Goal: Task Accomplishment & Management: Manage account settings

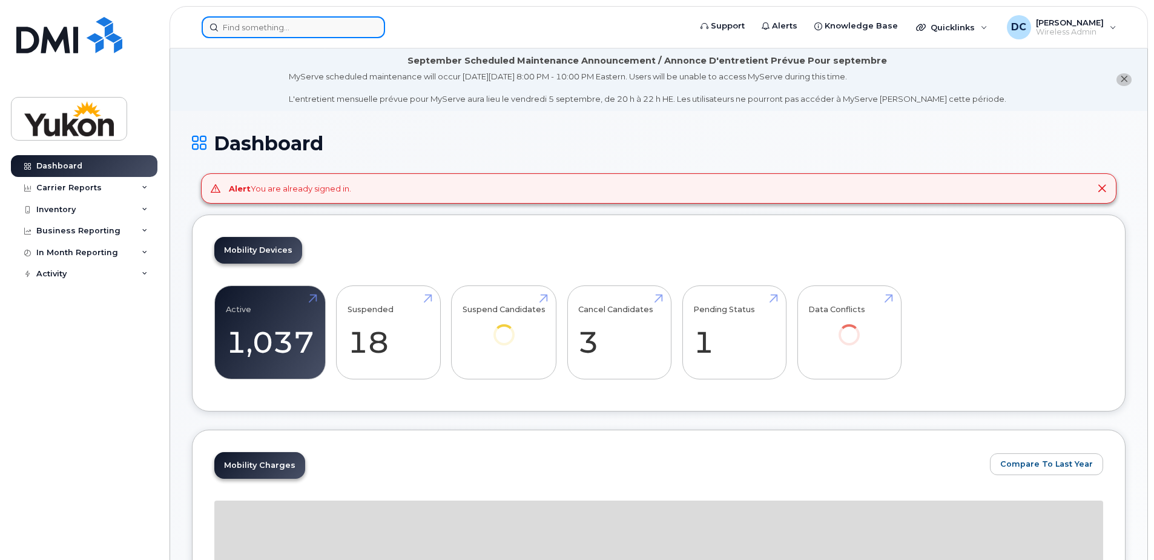
click at [299, 31] on input at bounding box center [294, 27] width 184 height 22
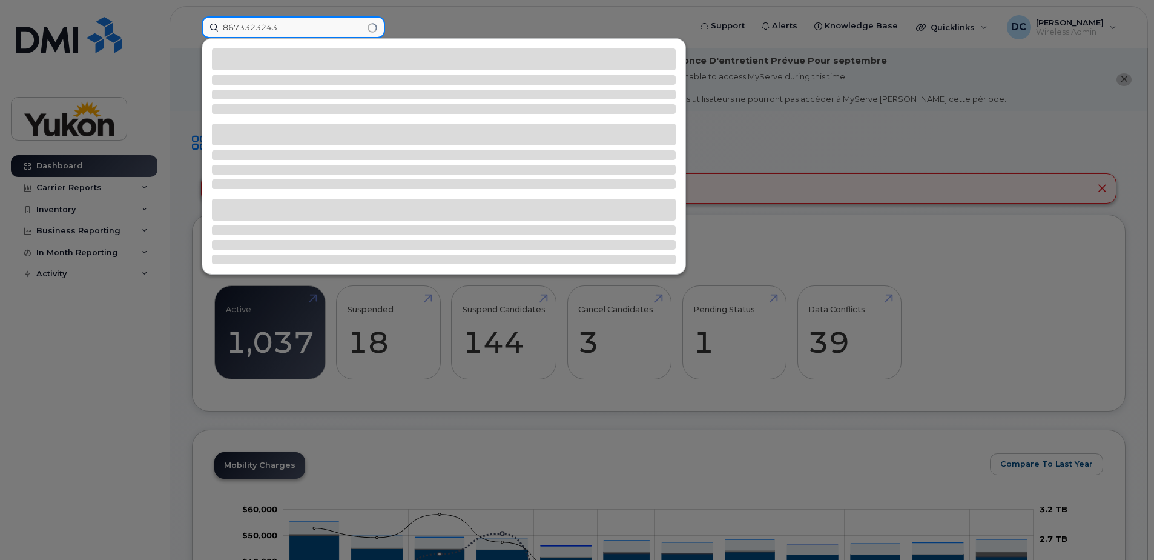
type input "8673323243"
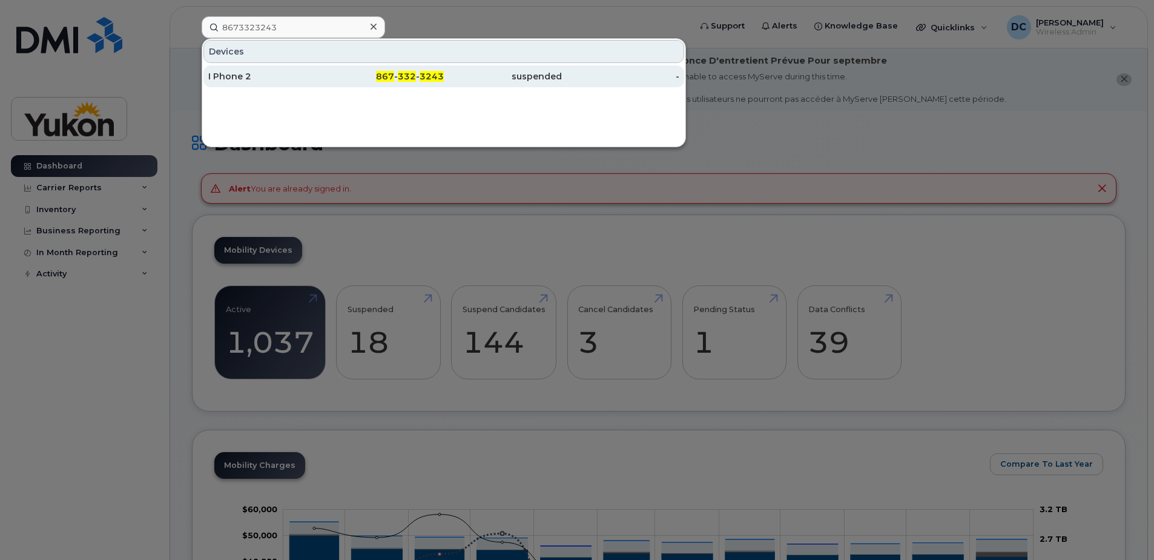
click at [236, 73] on div "I Phone 2" at bounding box center [267, 76] width 118 height 12
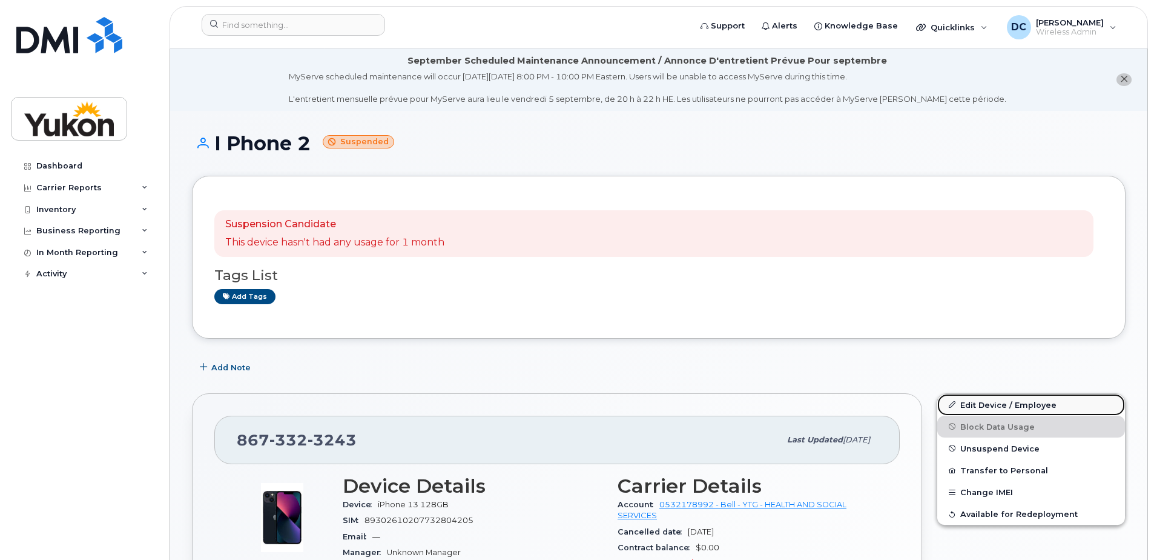
click at [987, 402] on link "Edit Device / Employee" at bounding box center [1032, 405] width 188 height 22
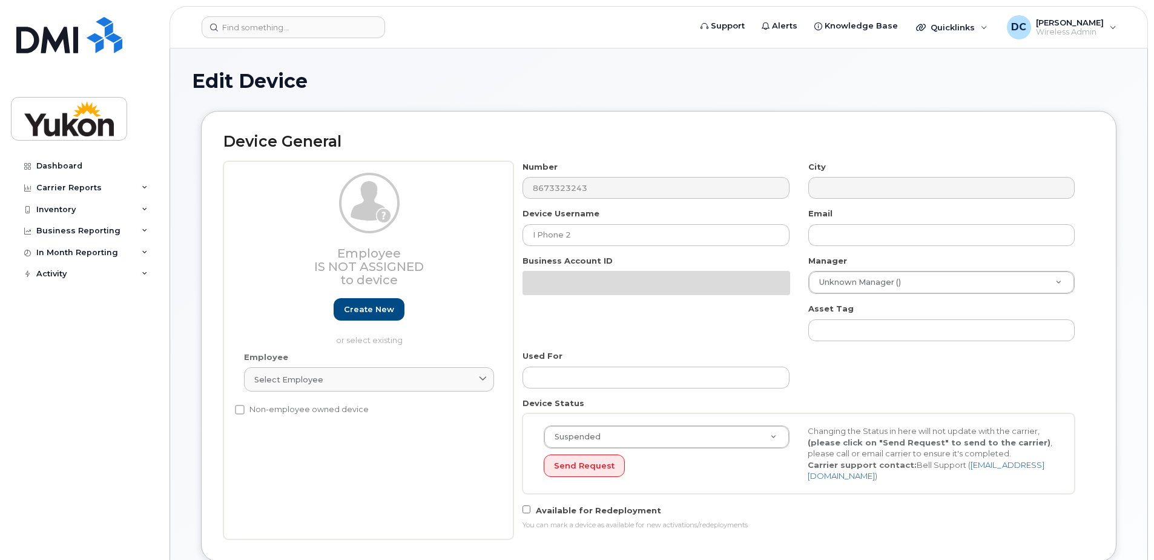
select select "33497273"
select select "33497275"
select select "33497277"
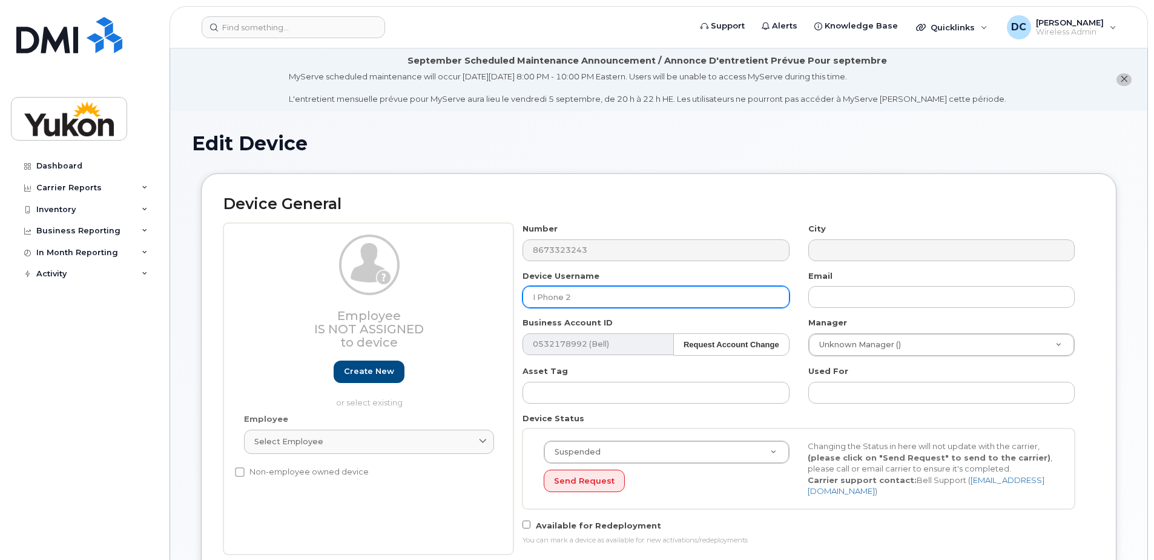
click at [606, 301] on input "I Phone 2" at bounding box center [656, 297] width 266 height 22
type input "I"
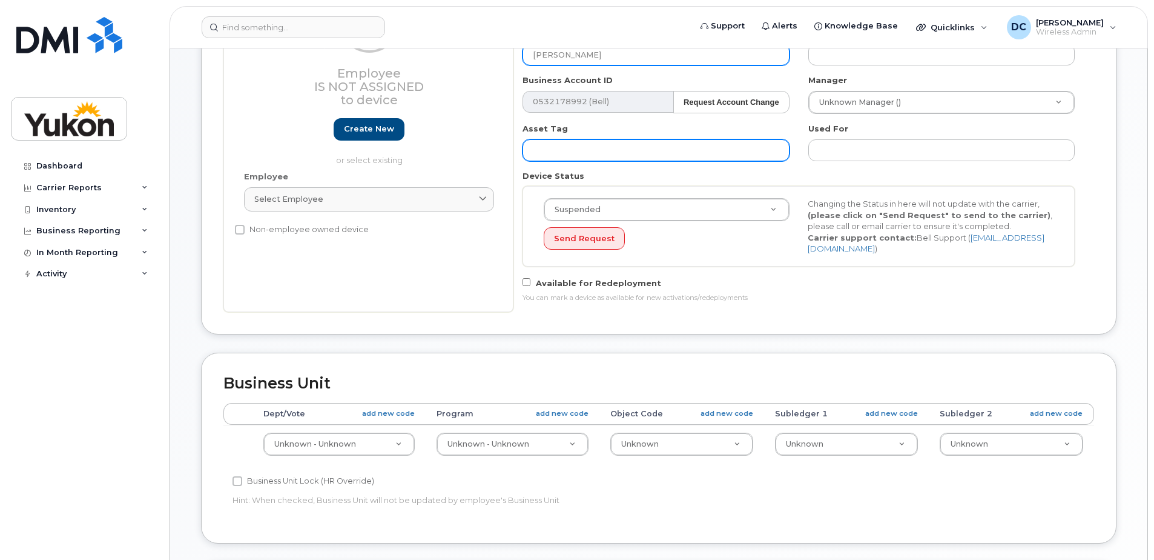
scroll to position [303, 0]
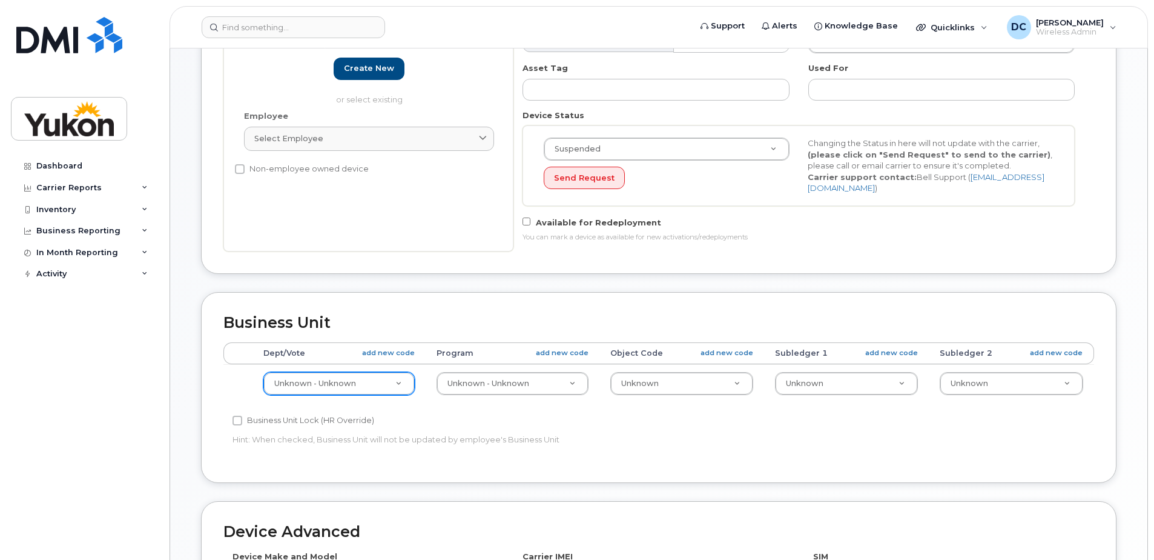
type input "Nathalie Dillon"
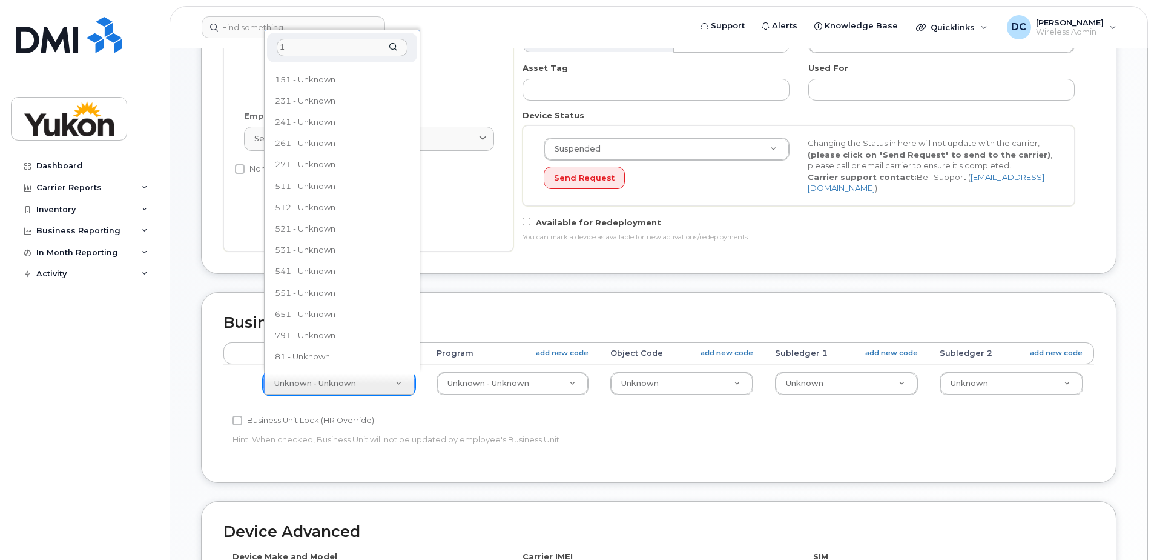
scroll to position [0, 0]
type input "151"
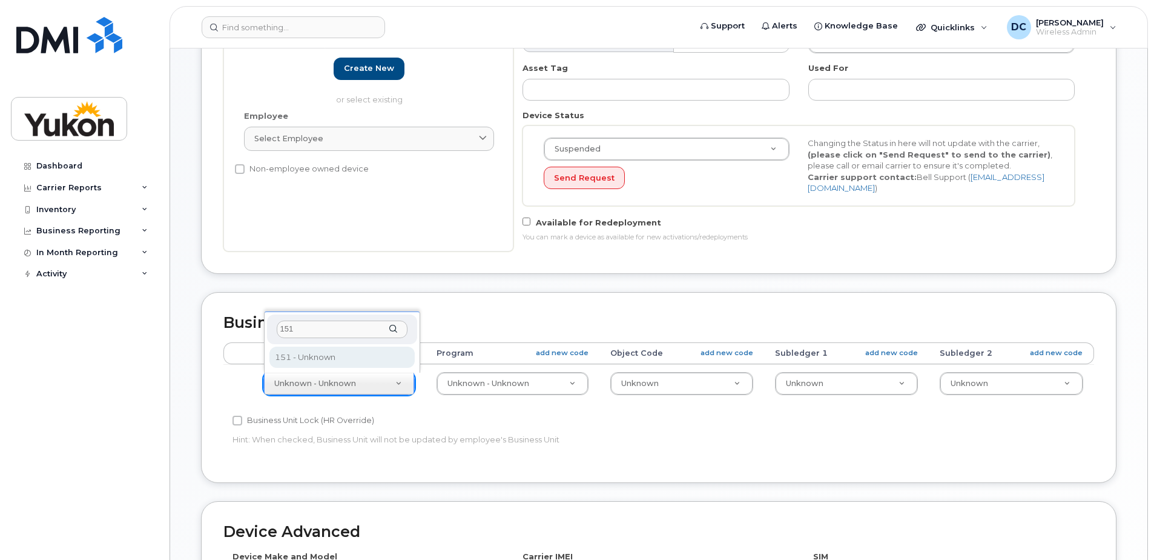
select select "33497702"
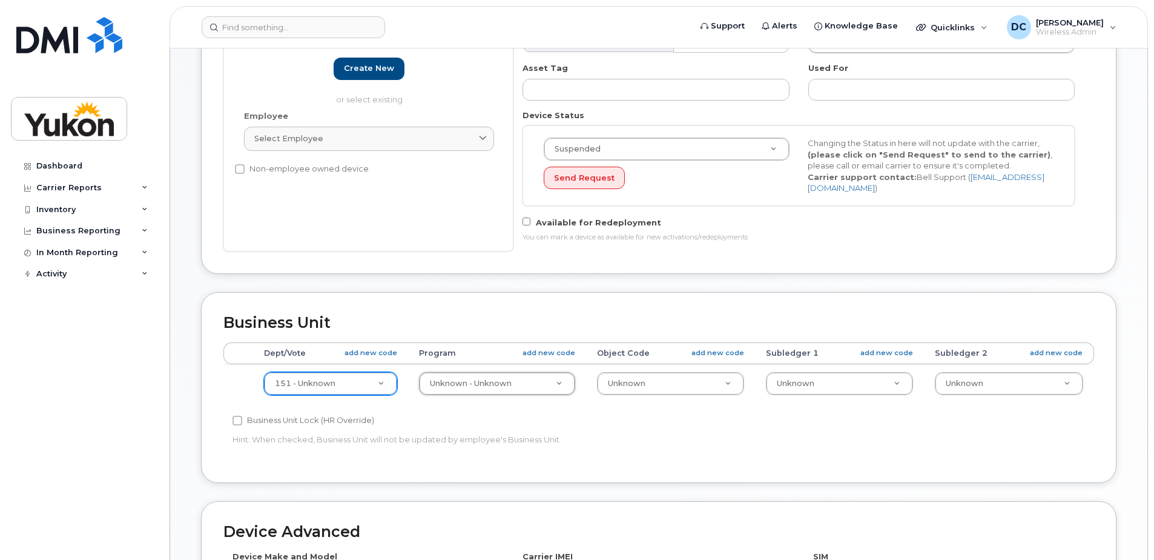
type input "1"
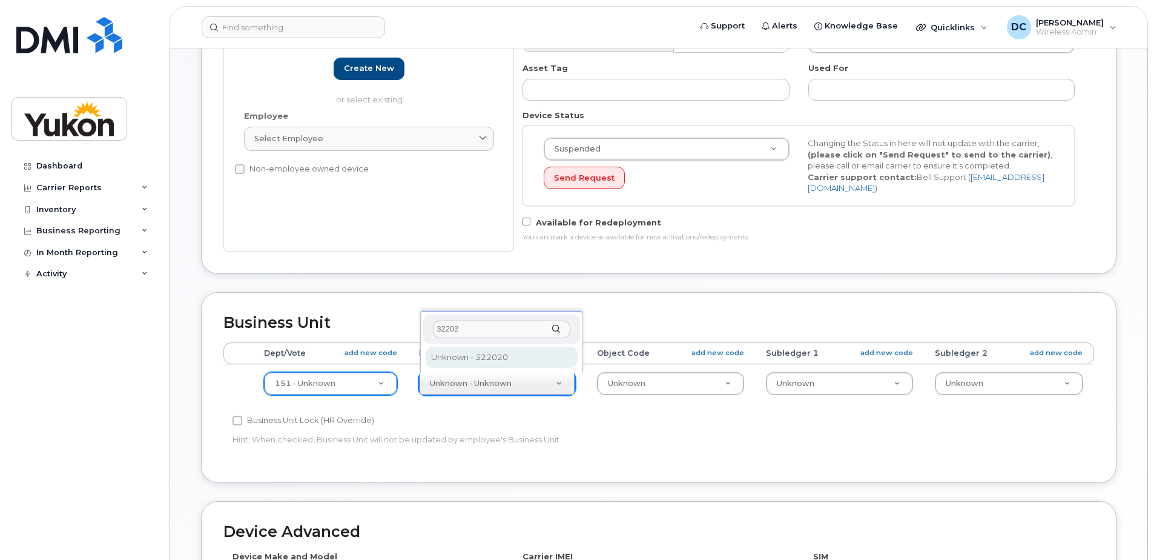
type input "322020"
type input "33692261"
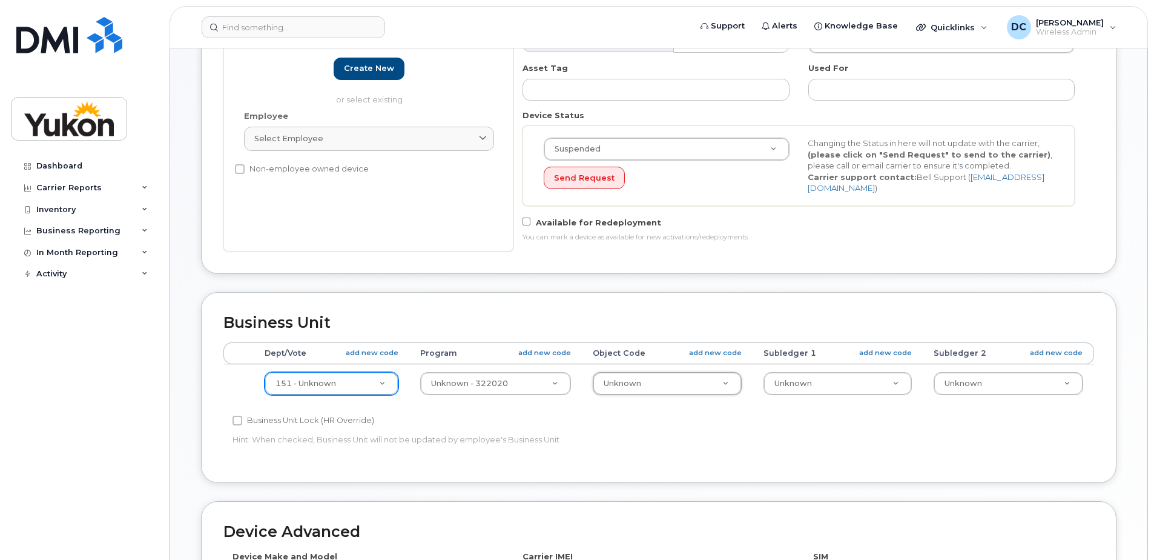
type input "0"
type input "0218"
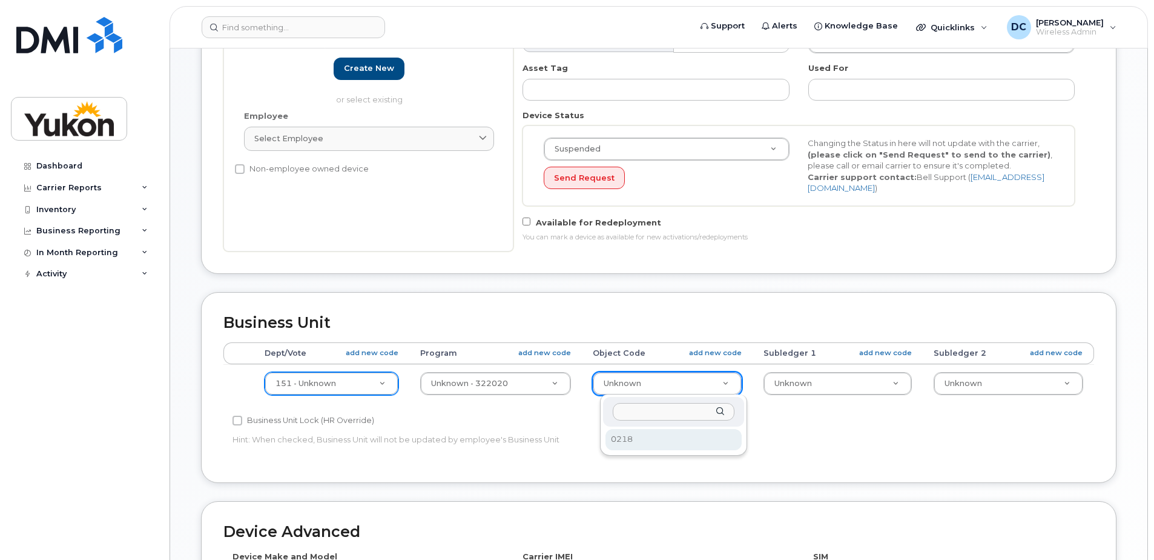
select select "33497282"
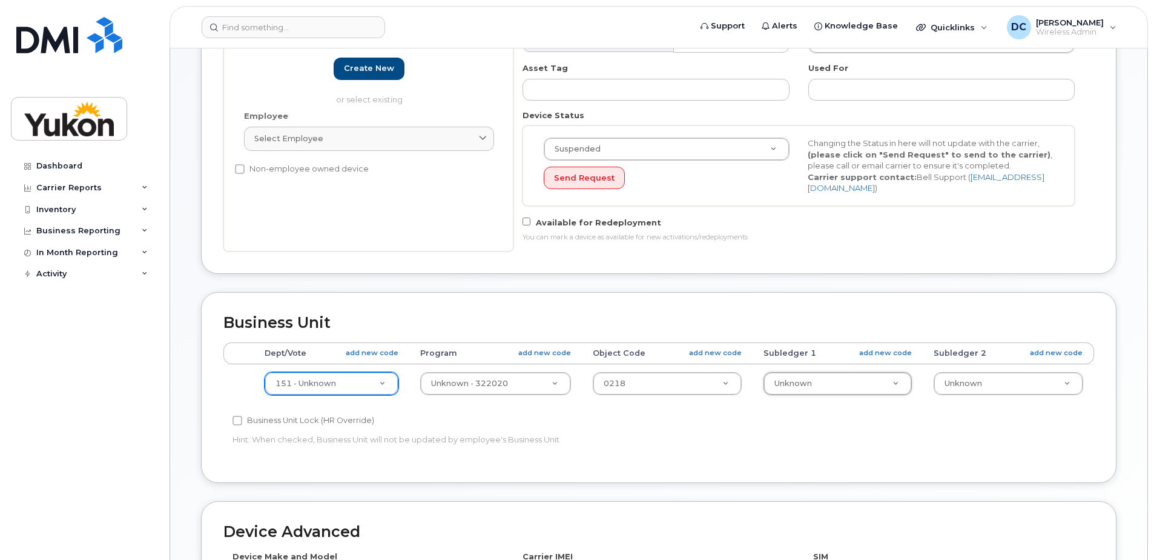
type input "0"
type input "00"
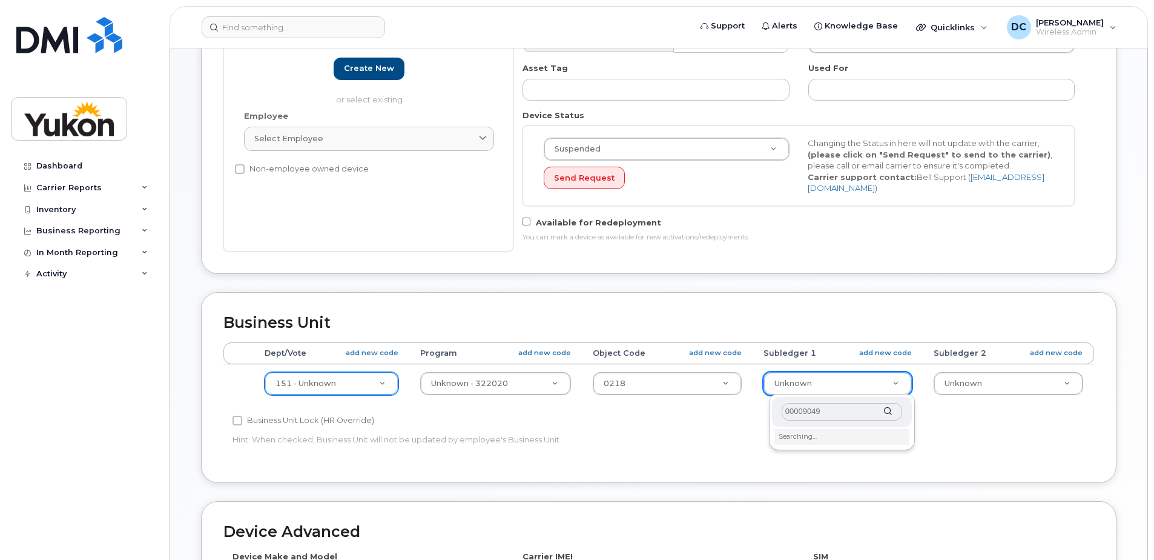
type input "000090499"
type input "33692228"
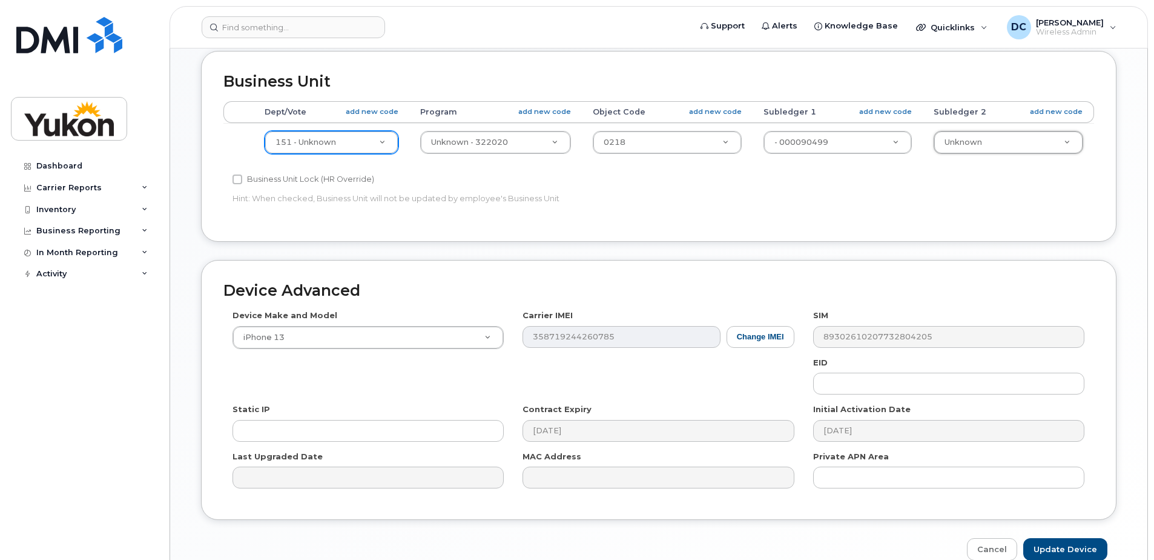
scroll to position [545, 0]
drag, startPoint x: 343, startPoint y: 386, endPoint x: 477, endPoint y: 352, distance: 138.7
click at [477, 352] on div "Device Make and Model iPhone 13 Android TCL 502 Watch Apple Watch S9 41mm Andro…" at bounding box center [658, 402] width 871 height 188
click at [1069, 546] on input "Update Device" at bounding box center [1066, 548] width 84 height 22
type input "Saving..."
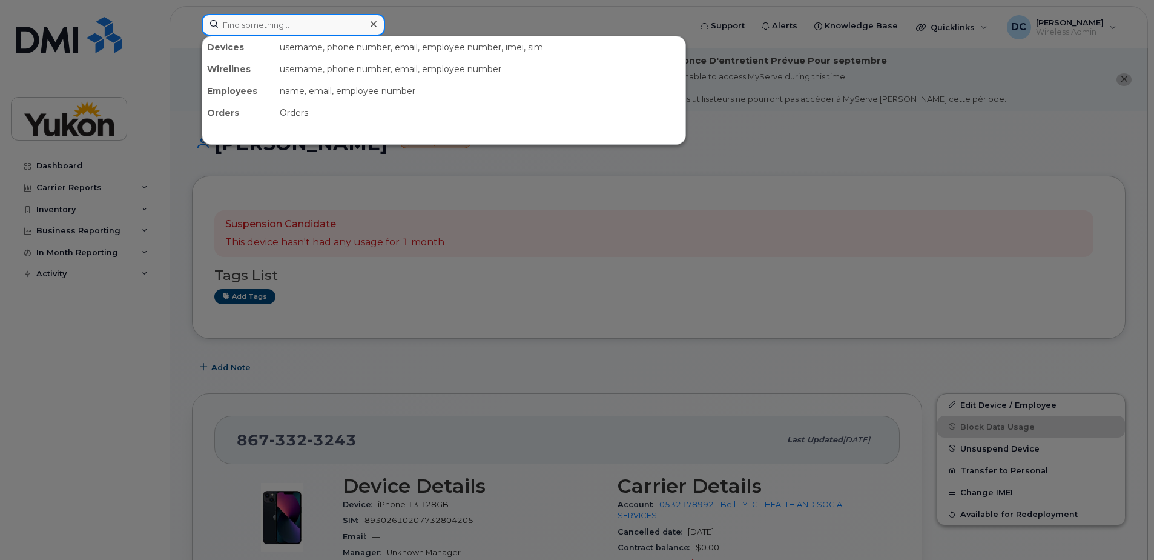
click at [250, 24] on input at bounding box center [294, 25] width 184 height 22
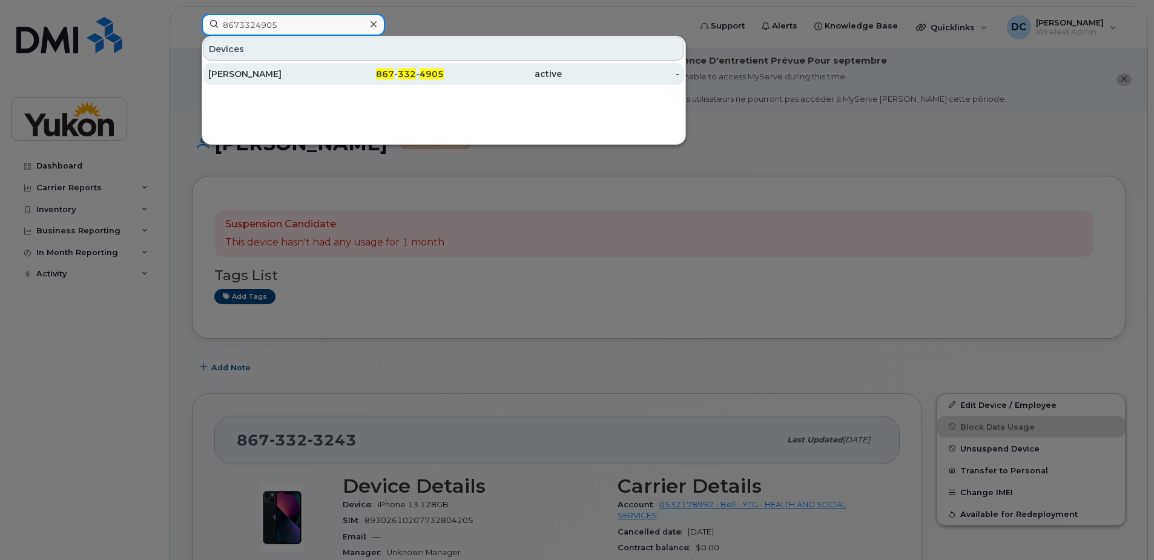
type input "8673324905"
click at [243, 74] on div "[PERSON_NAME]" at bounding box center [267, 74] width 118 height 12
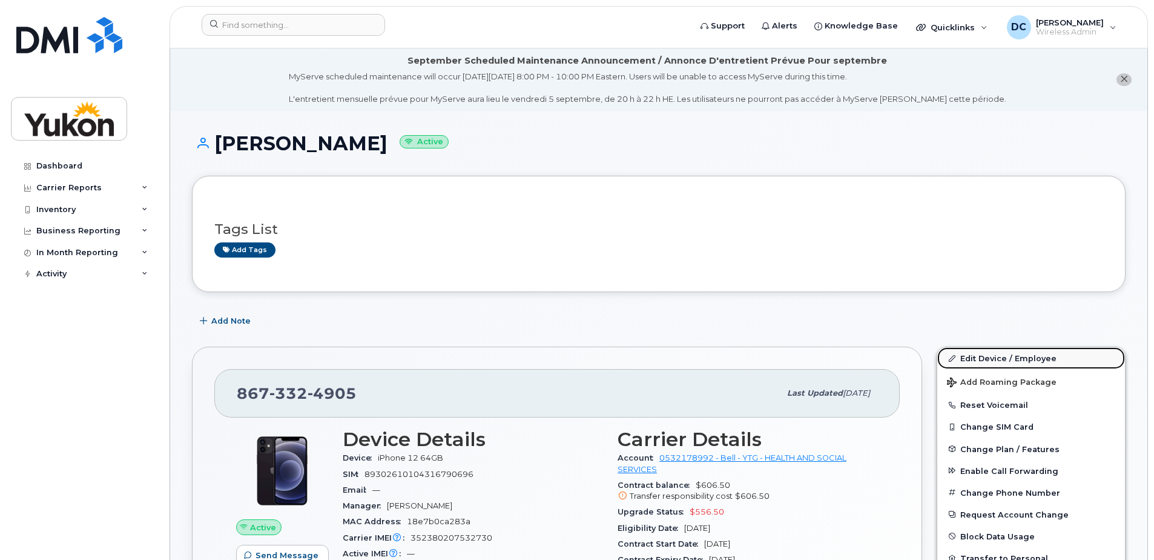
click at [1003, 357] on link "Edit Device / Employee" at bounding box center [1032, 358] width 188 height 22
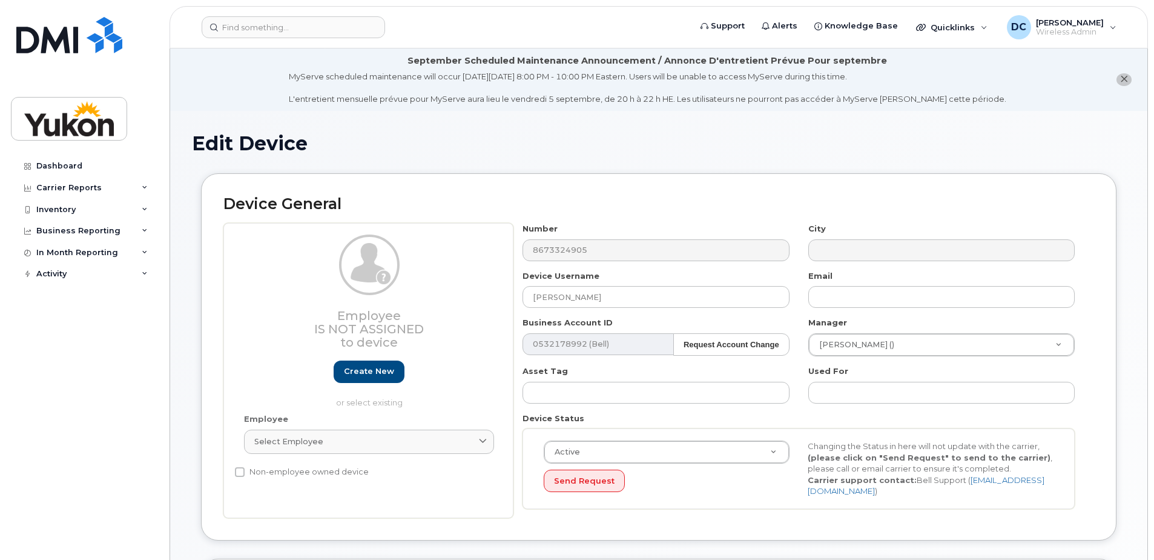
select select "33497702"
select select "33497282"
select select "33507478"
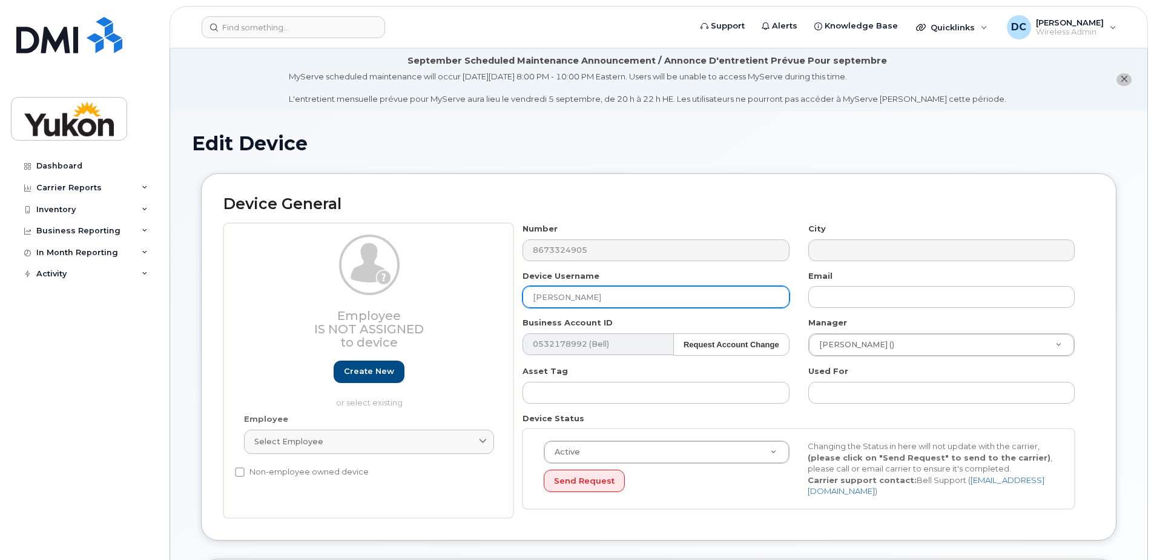
click at [649, 296] on input "Lalita Bhujel" at bounding box center [656, 297] width 266 height 22
type input "L"
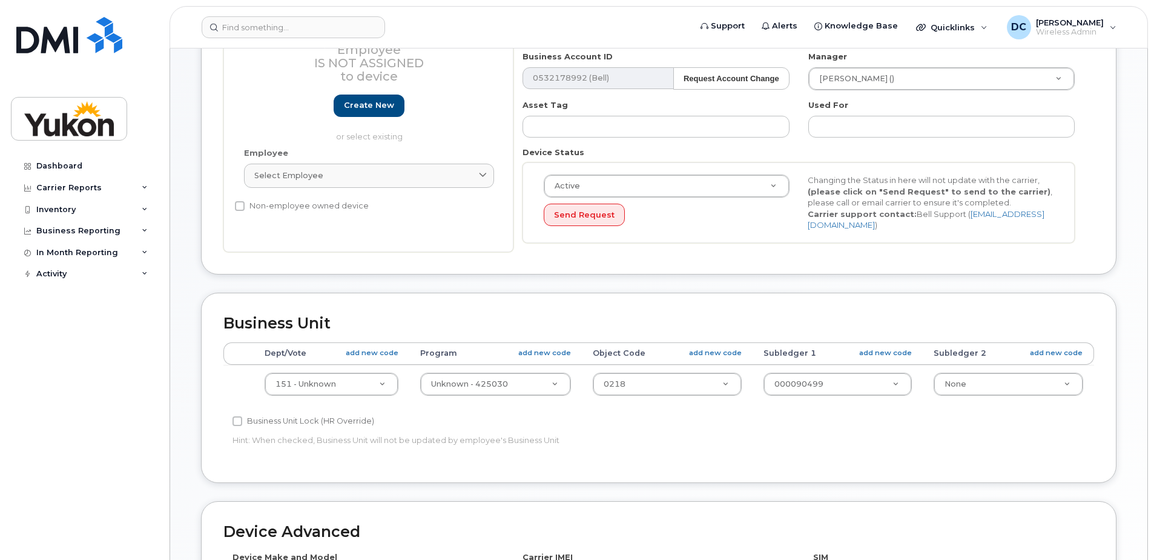
scroll to position [303, 0]
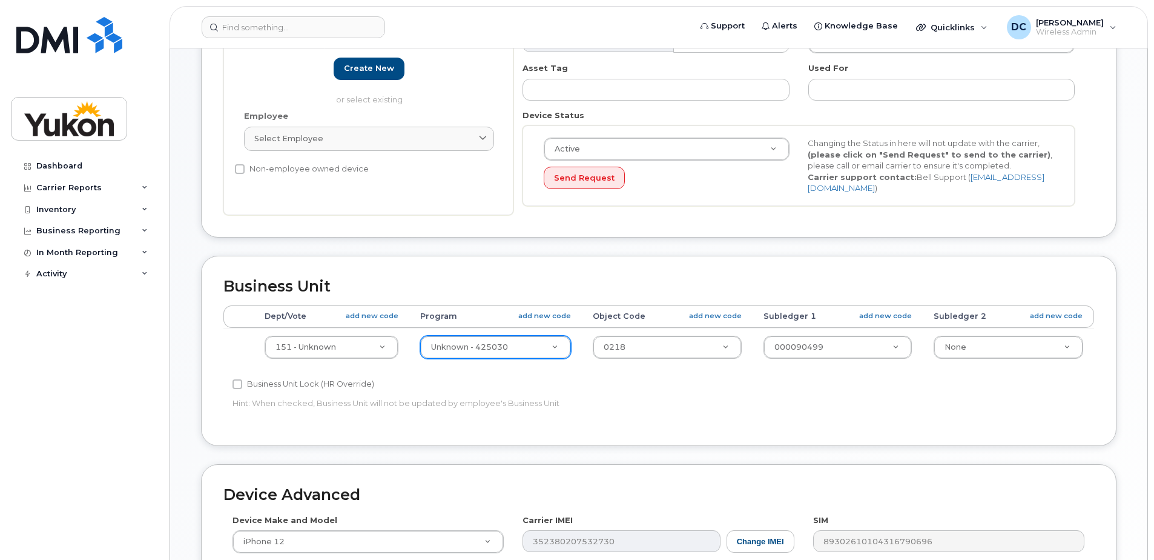
type input "[PERSON_NAME]"
type input "332020"
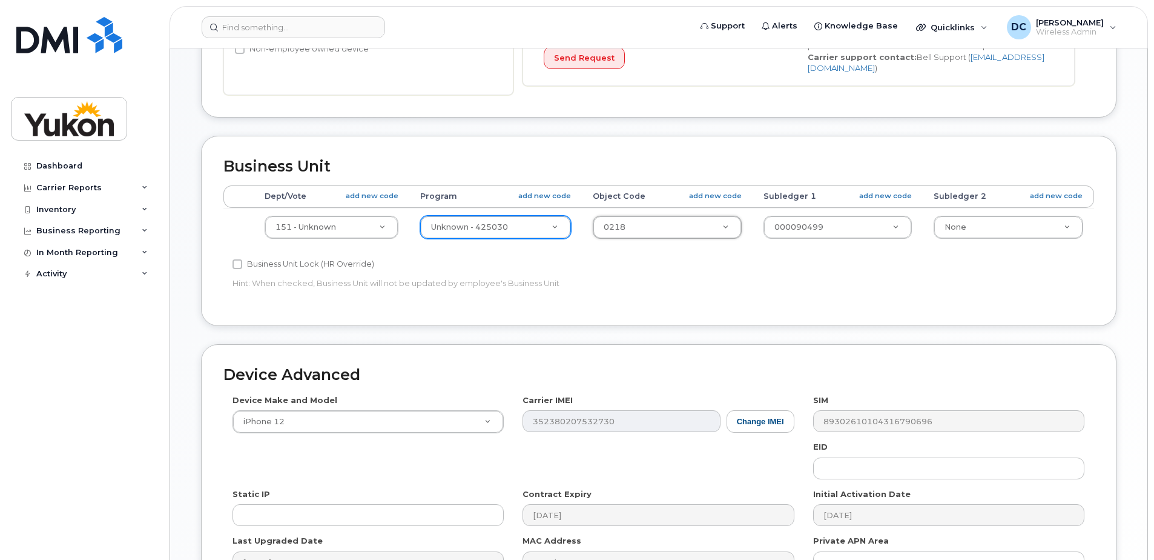
scroll to position [424, 0]
drag, startPoint x: 545, startPoint y: 343, endPoint x: 514, endPoint y: 420, distance: 83.5
click at [514, 420] on div "Carrier IMEI Change IMEI 352380207532730" at bounding box center [659, 412] width 290 height 38
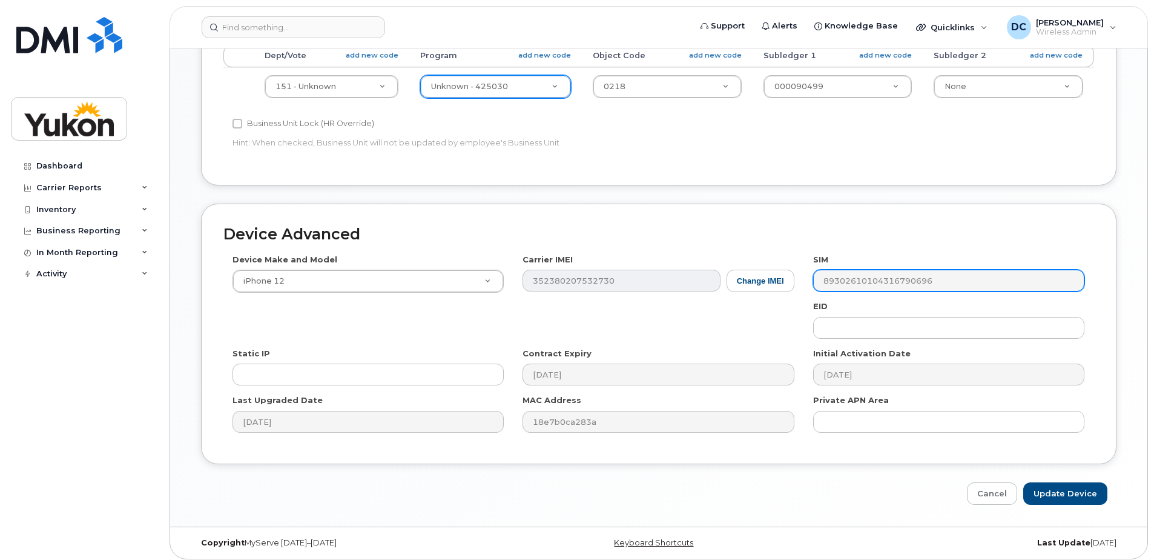
scroll to position [569, 0]
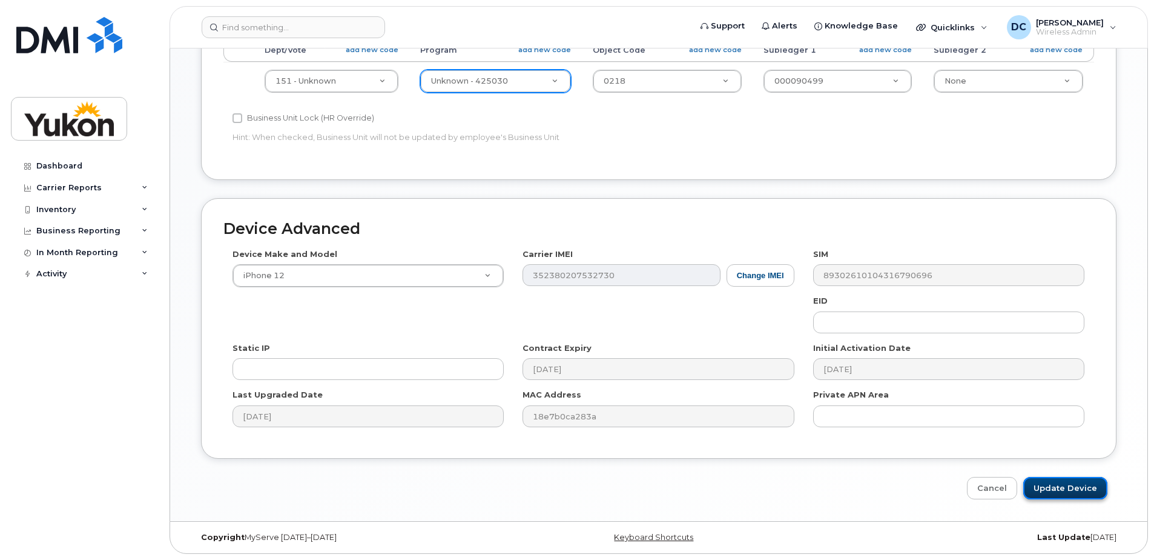
click at [1062, 489] on input "Update Device" at bounding box center [1066, 488] width 84 height 22
type input "Saving..."
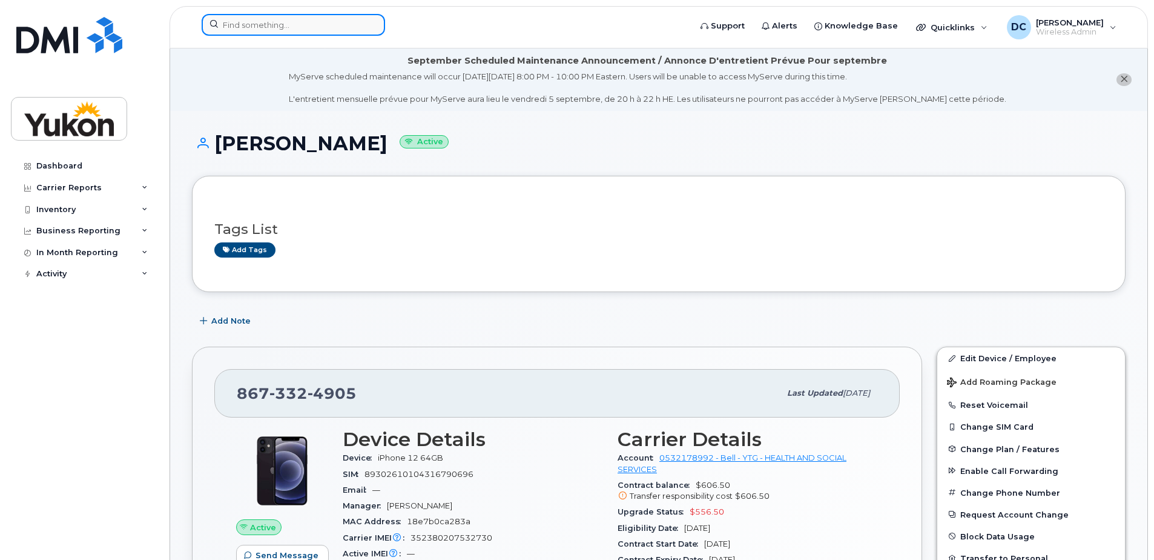
click at [277, 28] on input at bounding box center [294, 25] width 184 height 22
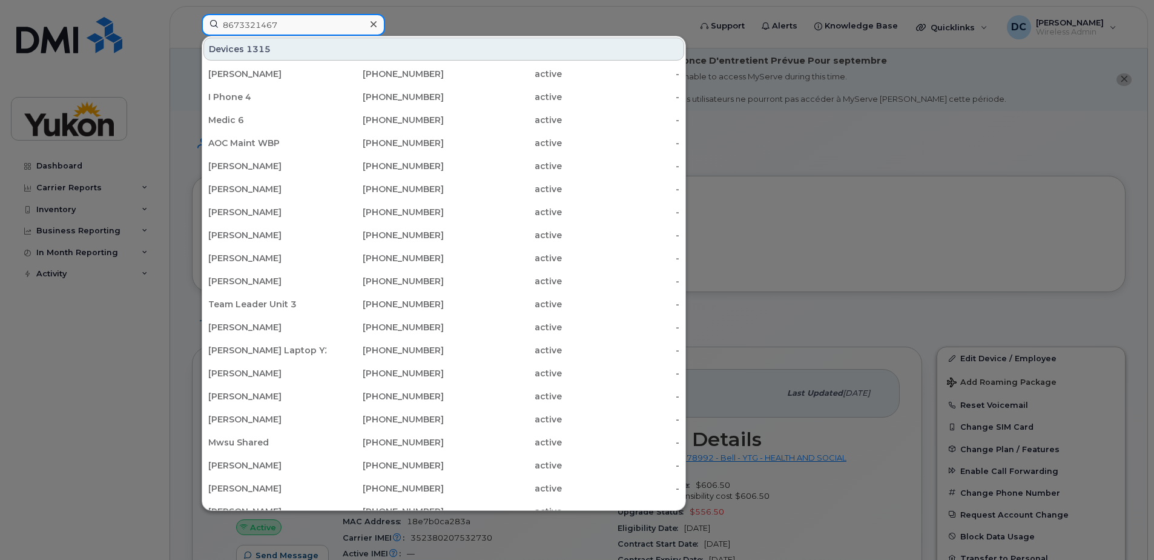
type input "8673321467"
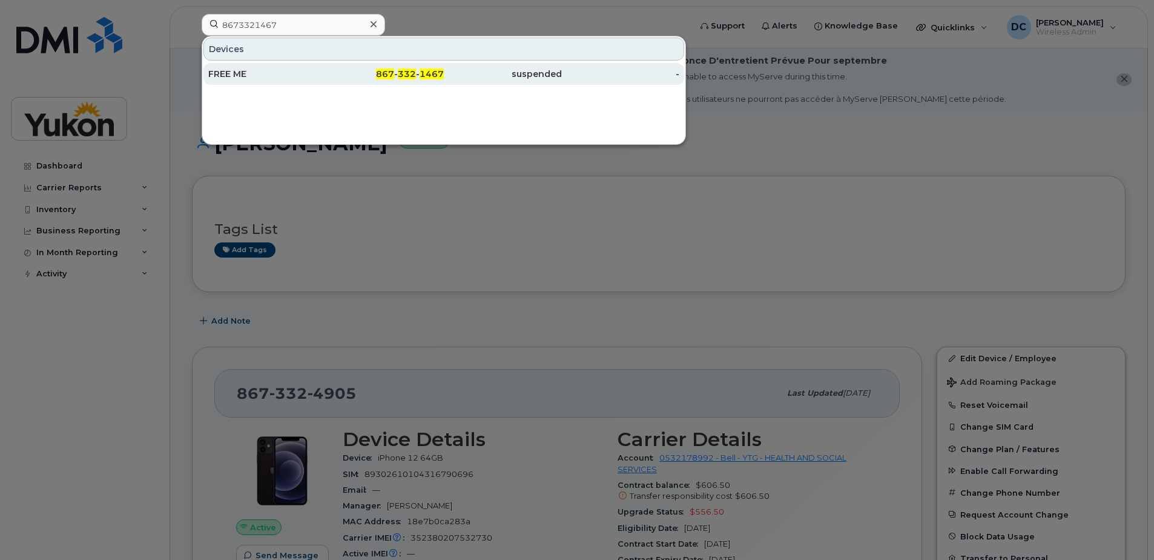
click at [258, 71] on div "FREE ME" at bounding box center [267, 74] width 118 height 12
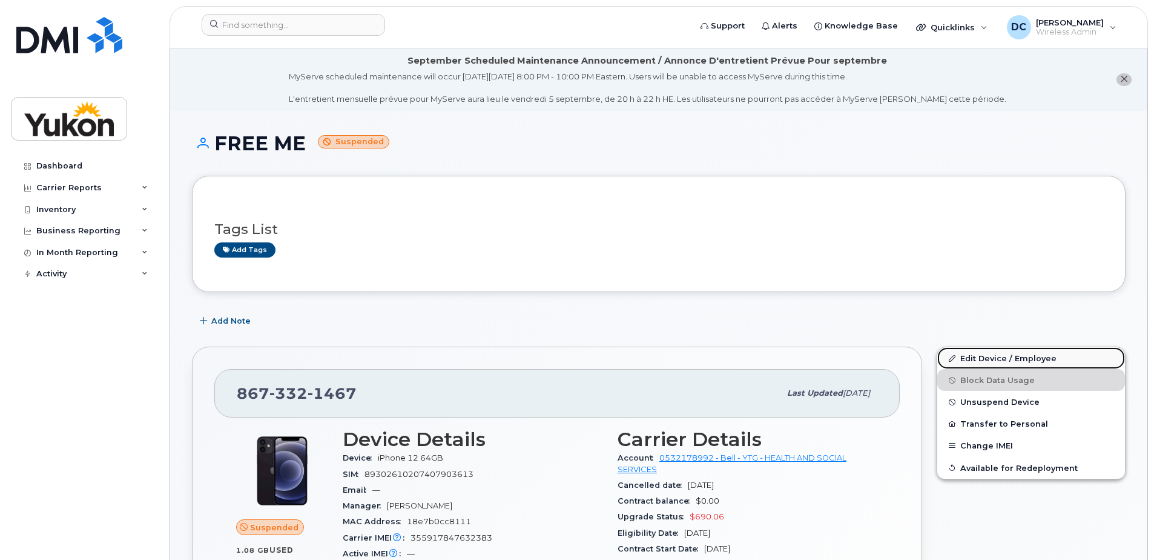
click at [989, 358] on link "Edit Device / Employee" at bounding box center [1032, 358] width 188 height 22
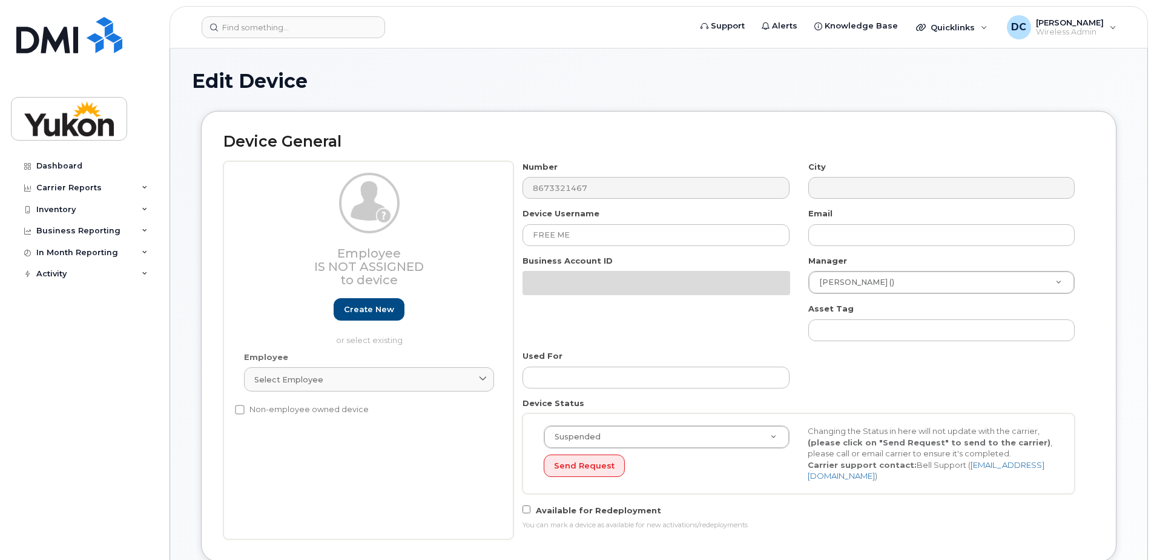
select select "33497702"
select select "33497282"
select select "33497705"
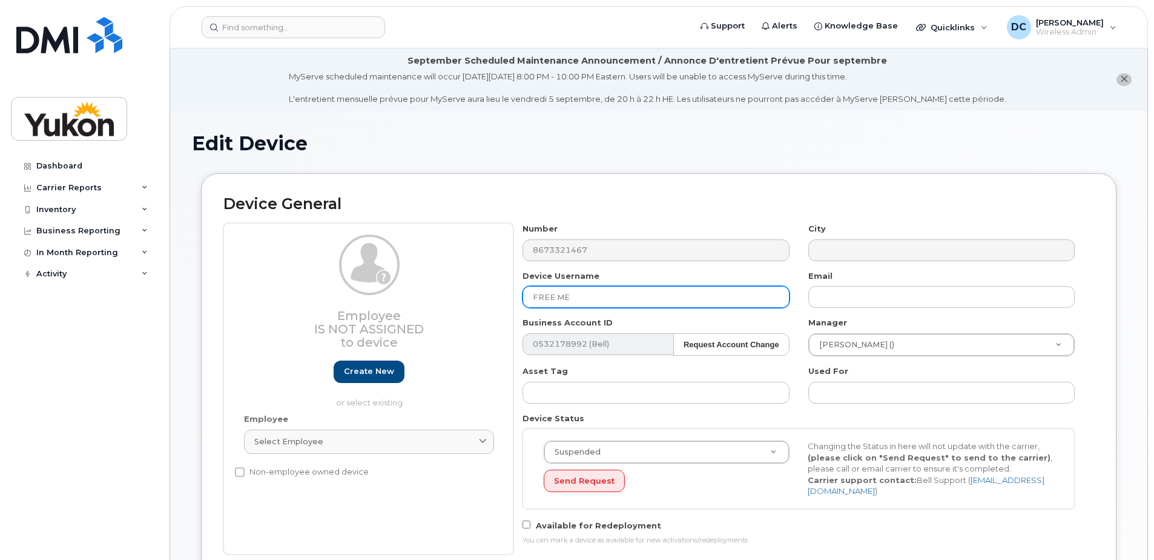
drag, startPoint x: 620, startPoint y: 295, endPoint x: 446, endPoint y: 294, distance: 173.2
click at [446, 294] on div "Employee Is not assigned to device Create new or select existing Employee Selec…" at bounding box center [658, 388] width 871 height 331
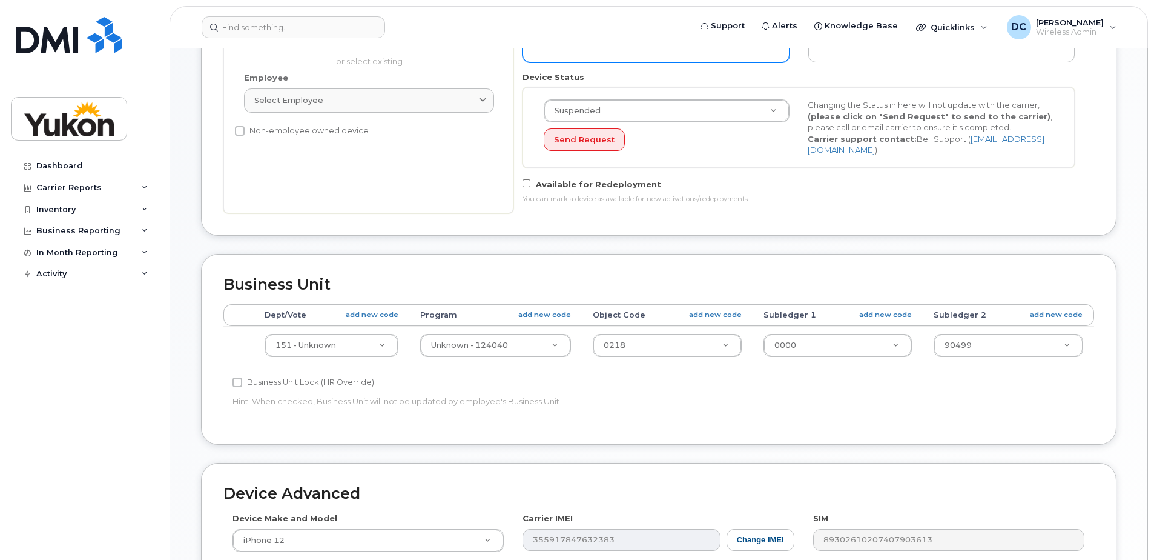
scroll to position [363, 0]
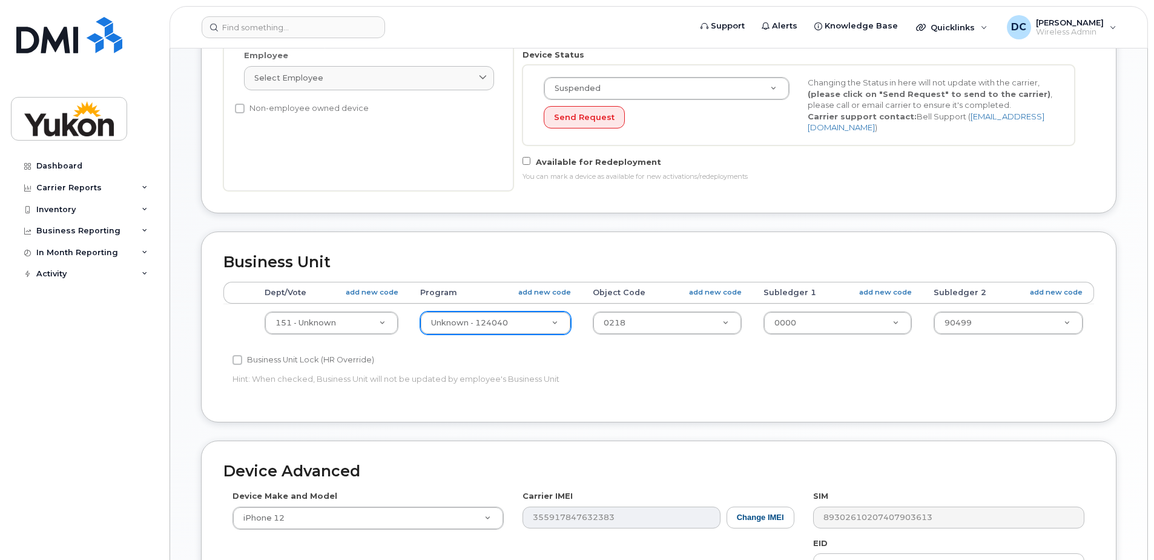
type input "Patricia Labuguen"
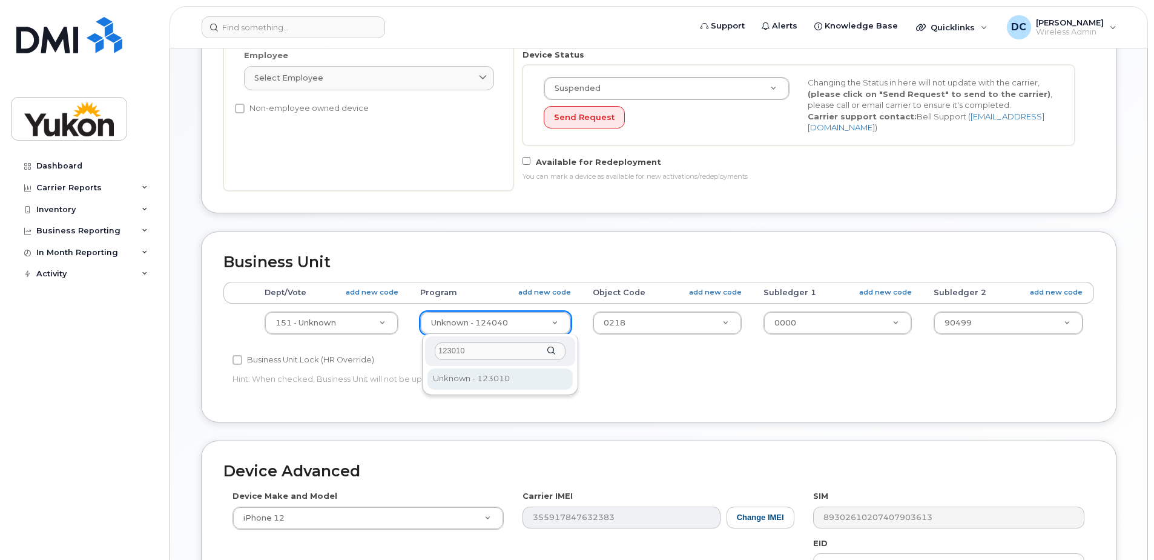
type input "123010"
type input "33692291"
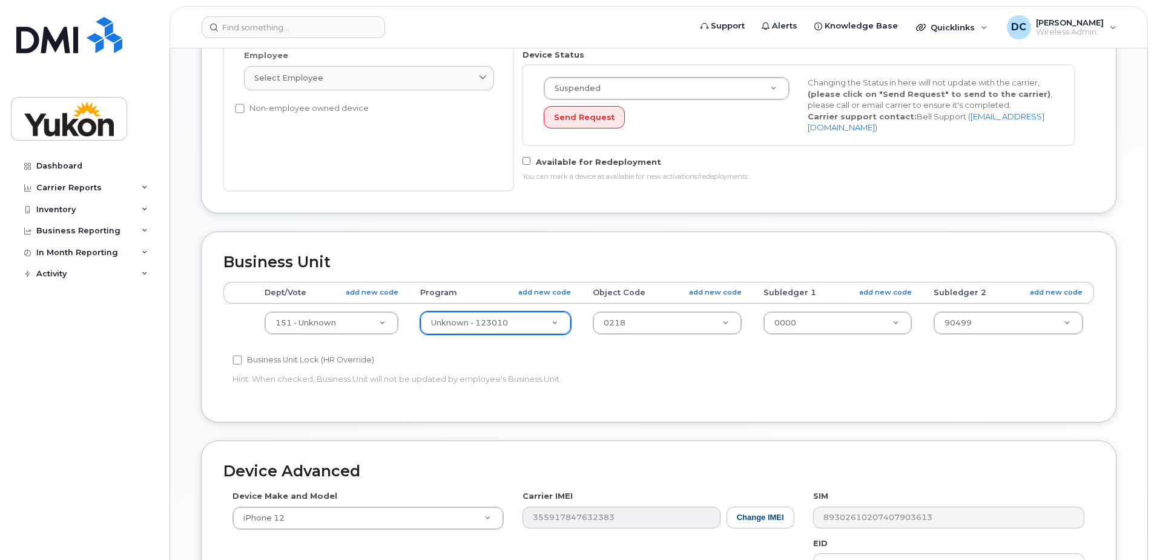
scroll to position [424, 0]
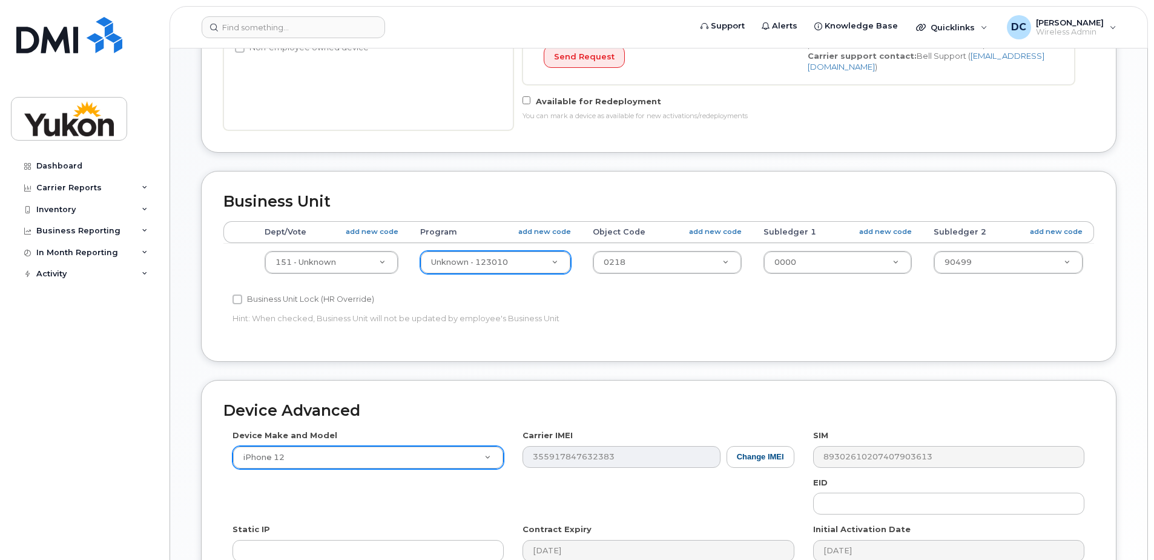
click at [501, 452] on div "Device Make and Model iPhone 12 Android TCL 502 Watch Apple Watch S9 41mm Andro…" at bounding box center [658, 523] width 871 height 188
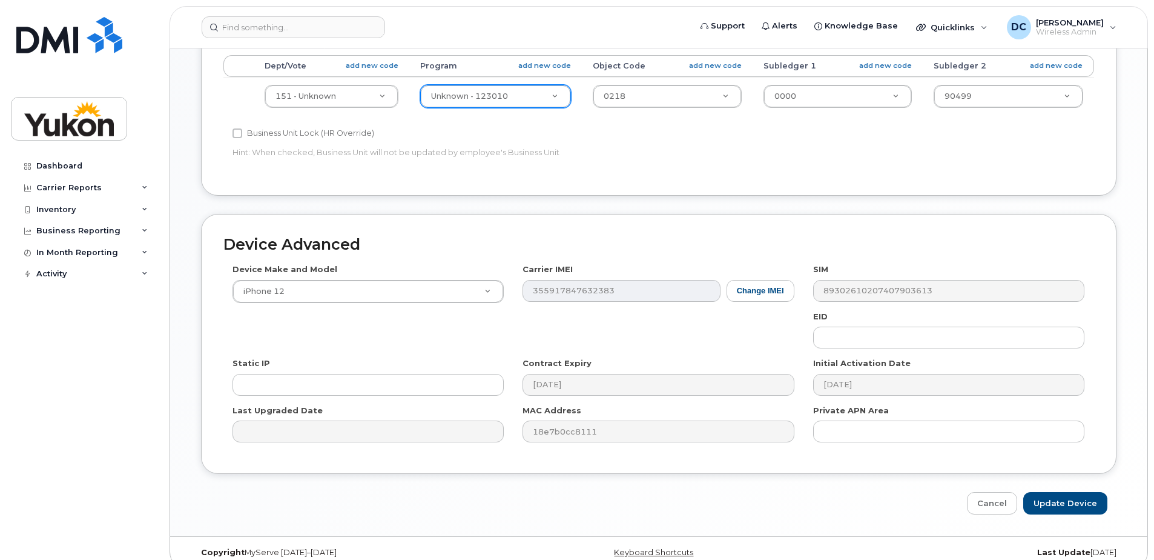
scroll to position [605, 0]
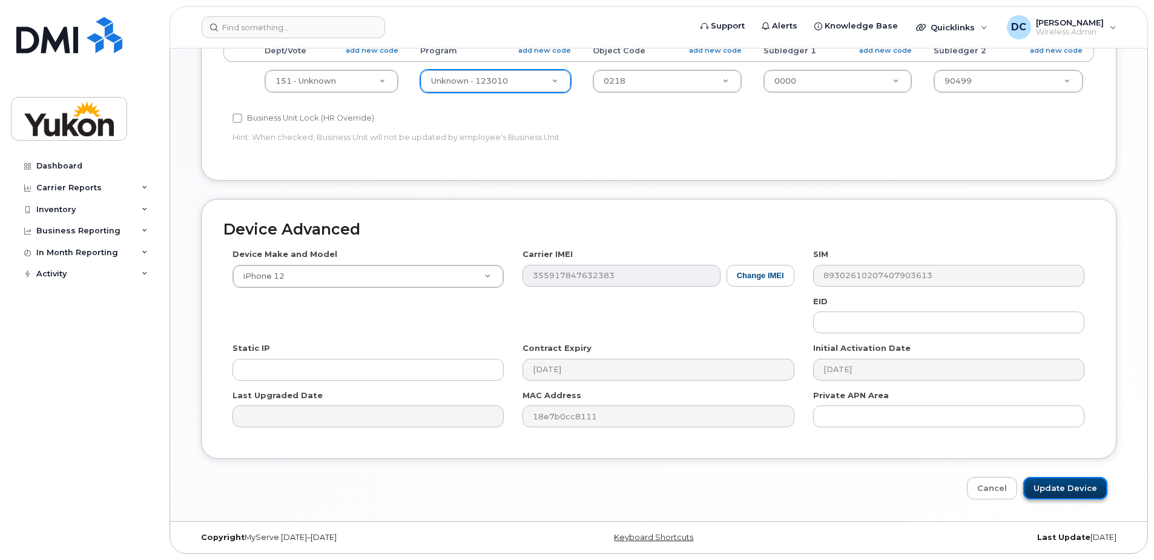
click at [1062, 489] on input "Update Device" at bounding box center [1066, 488] width 84 height 22
type input "Saving..."
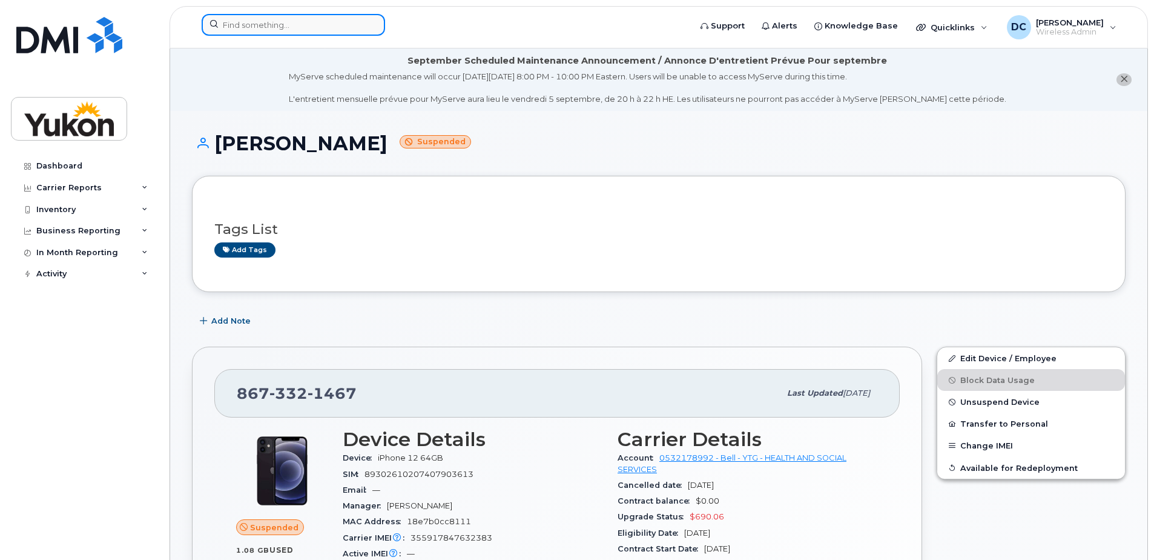
click at [337, 27] on input at bounding box center [294, 25] width 184 height 22
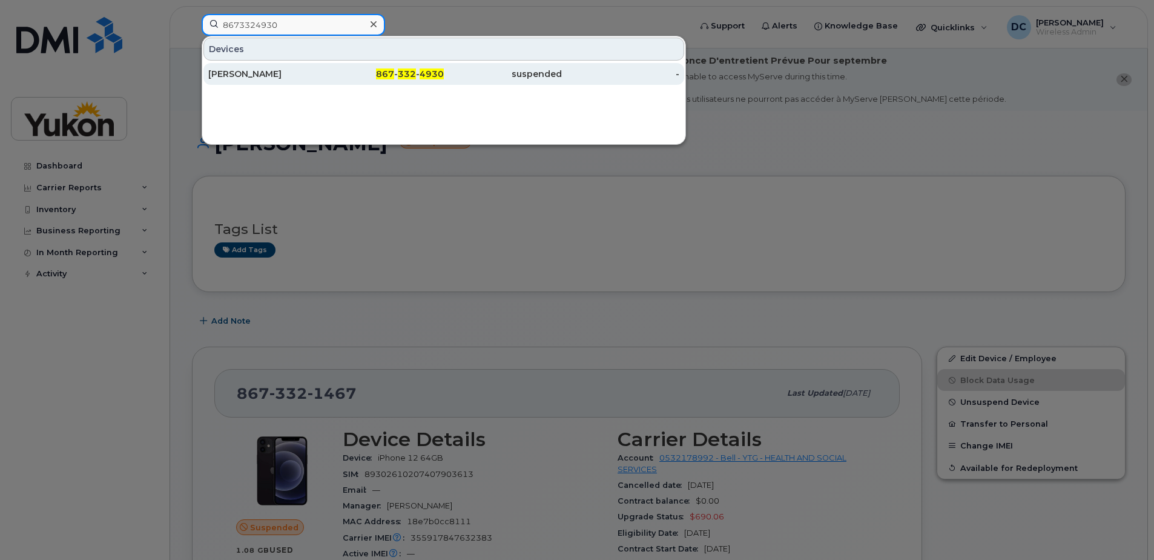
type input "8673324930"
click at [246, 73] on div "[PERSON_NAME]" at bounding box center [267, 74] width 118 height 12
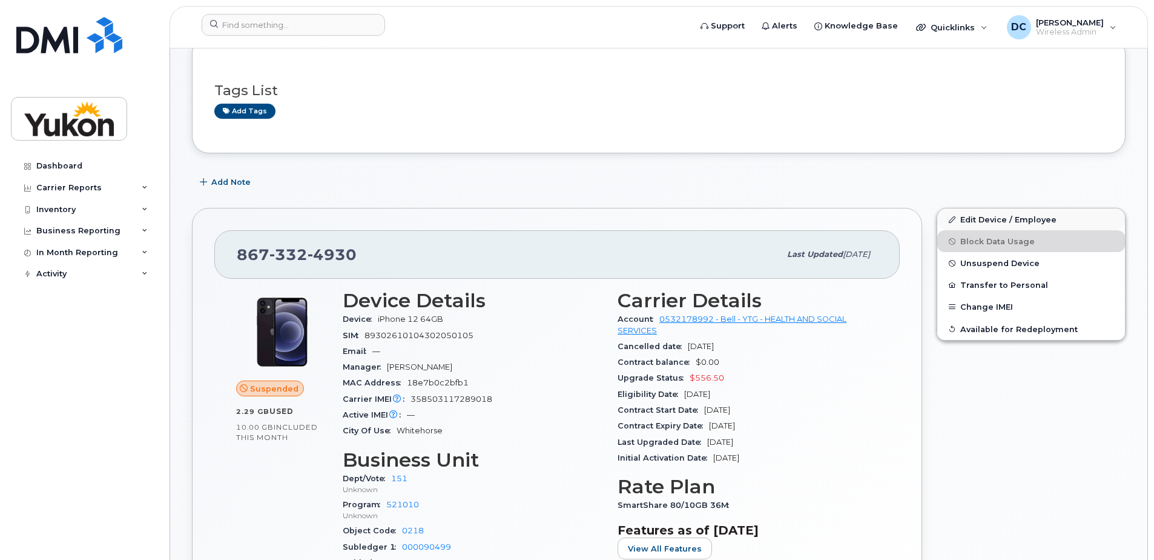
scroll to position [182, 0]
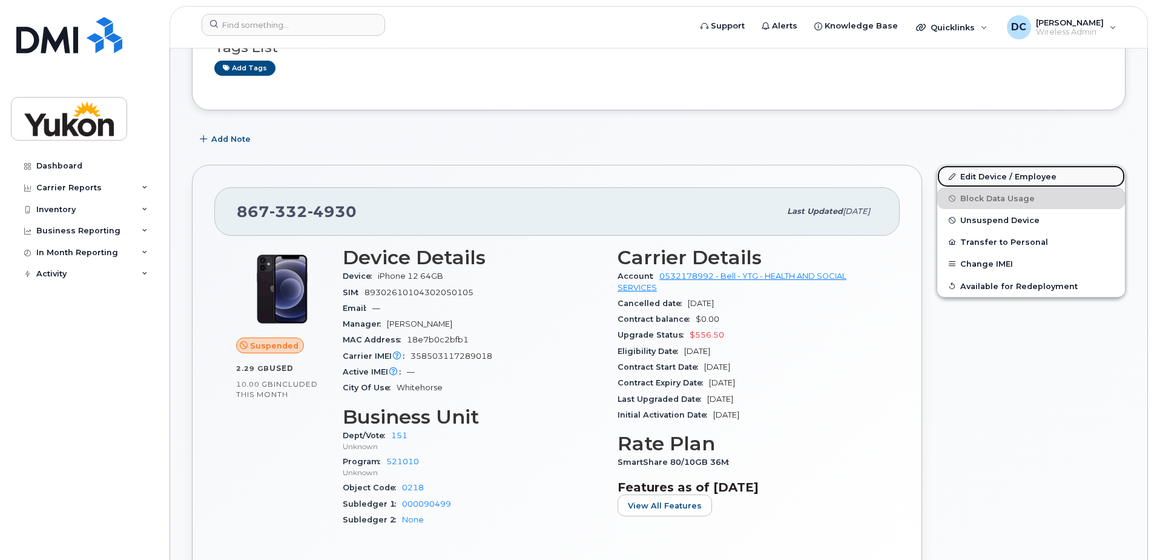
click at [994, 174] on link "Edit Device / Employee" at bounding box center [1032, 176] width 188 height 22
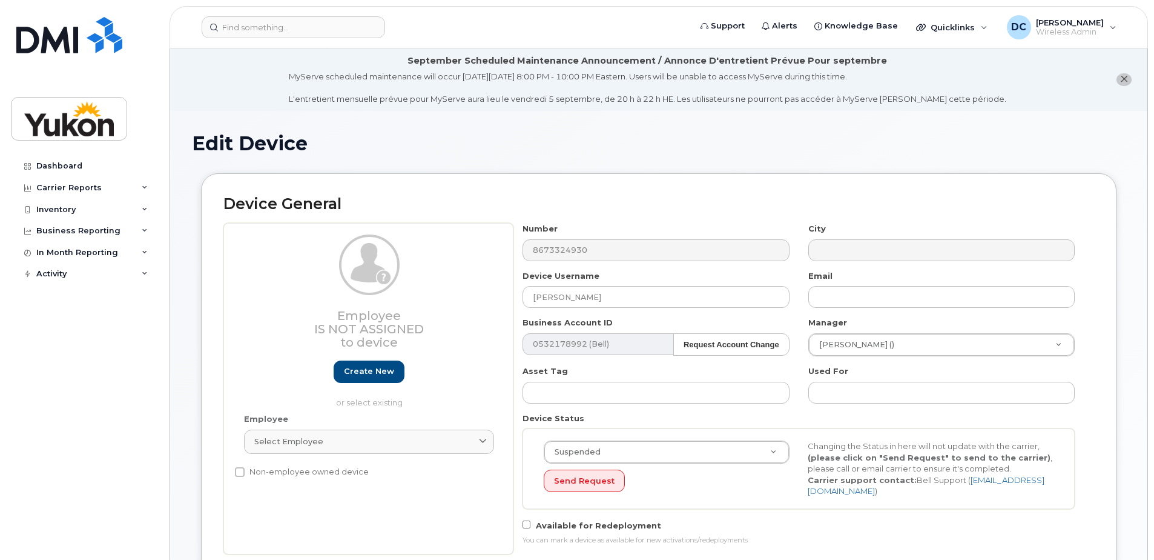
select select "33497702"
select select "33497282"
select select "33507478"
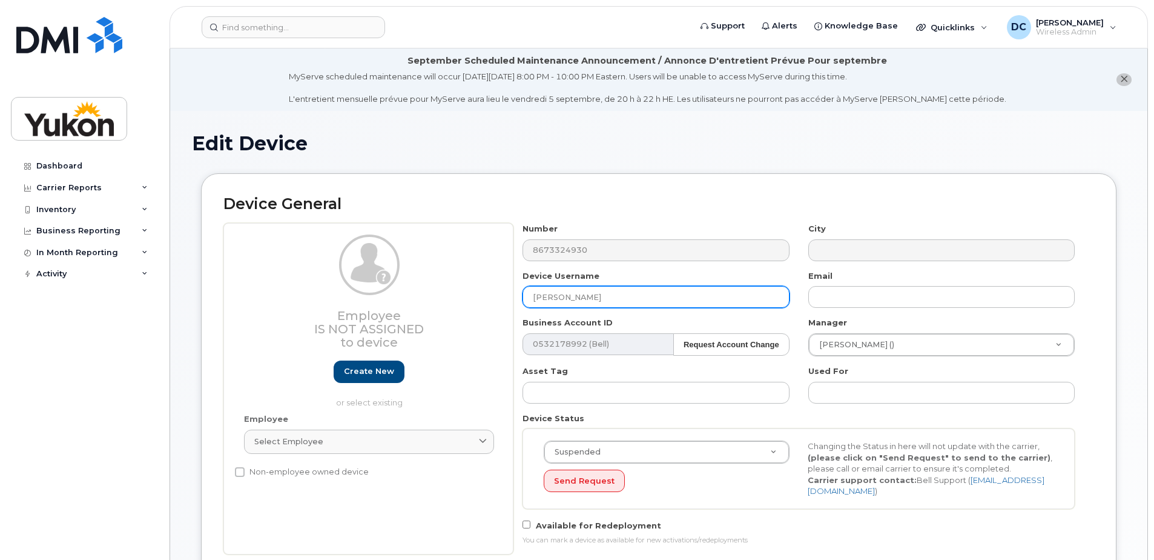
drag, startPoint x: 600, startPoint y: 298, endPoint x: 162, endPoint y: 355, distance: 441.6
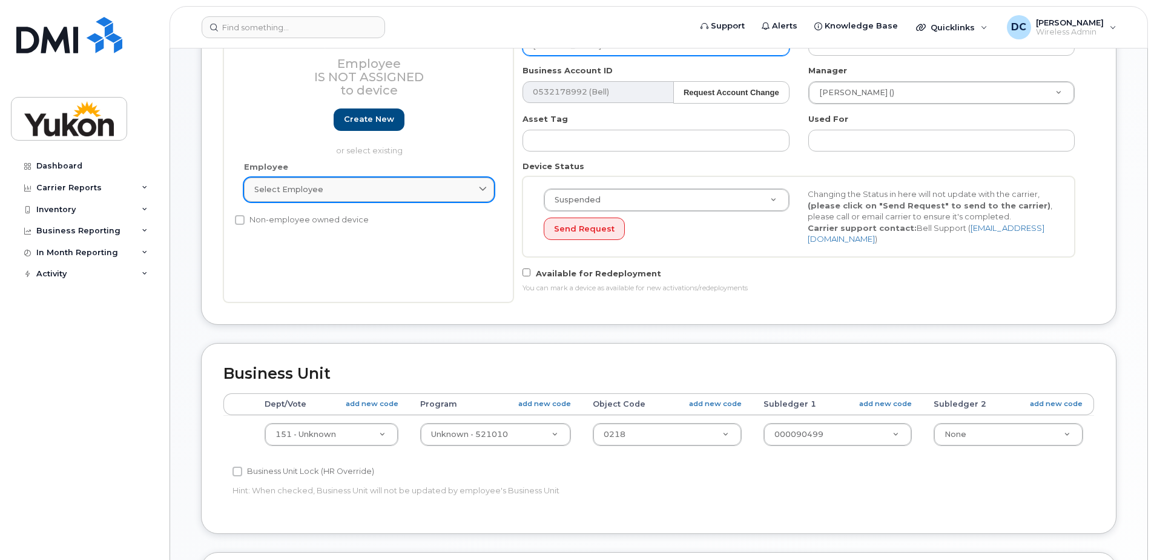
scroll to position [303, 0]
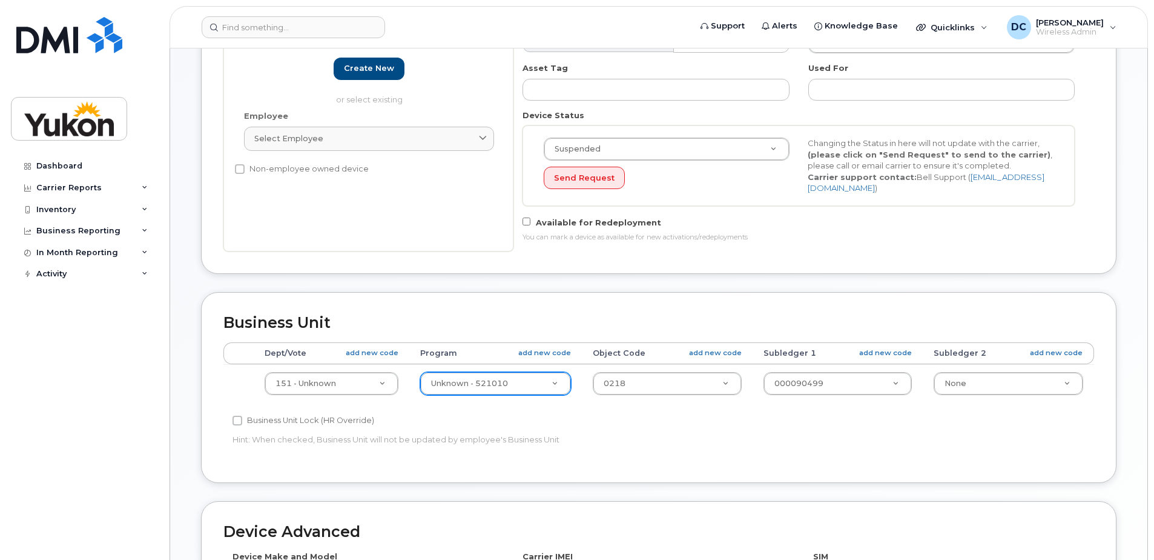
type input "[PERSON_NAME]"
type input "323010"
type input "33692280"
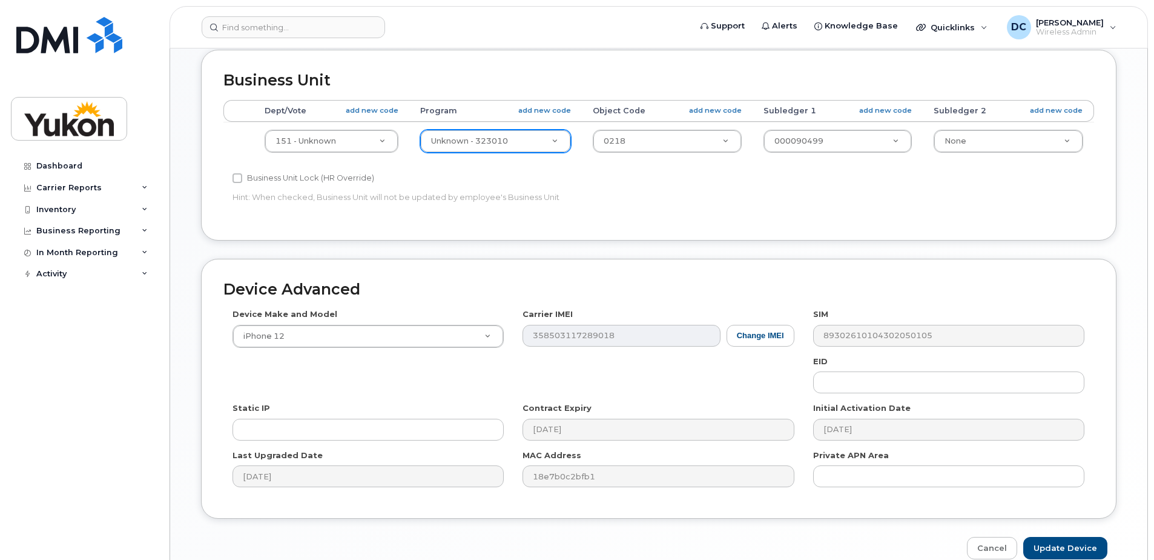
scroll to position [605, 0]
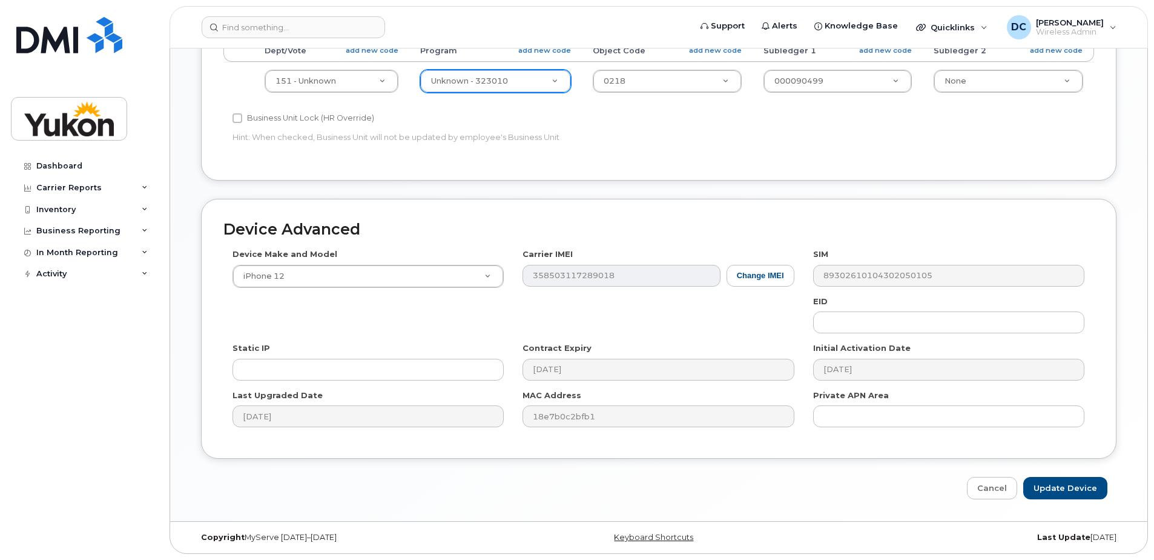
click at [826, 467] on div "Device Advanced Device Make and Model iPhone 12 Android TCL 502 Watch Apple Wat…" at bounding box center [659, 349] width 934 height 301
click at [1065, 485] on input "Update Device" at bounding box center [1066, 488] width 84 height 22
type input "Saving..."
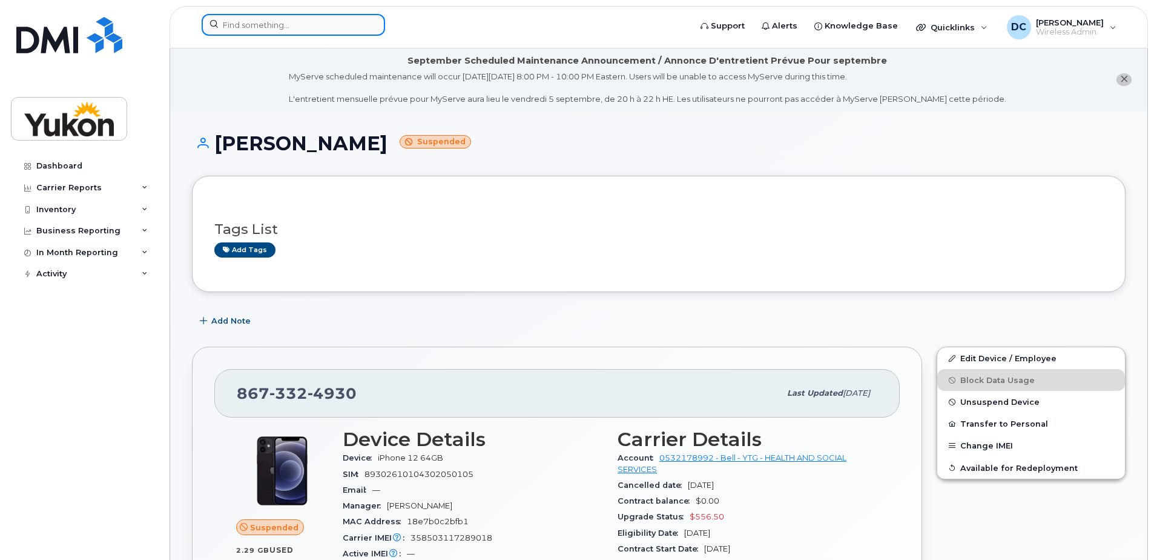
click at [316, 27] on input at bounding box center [294, 25] width 184 height 22
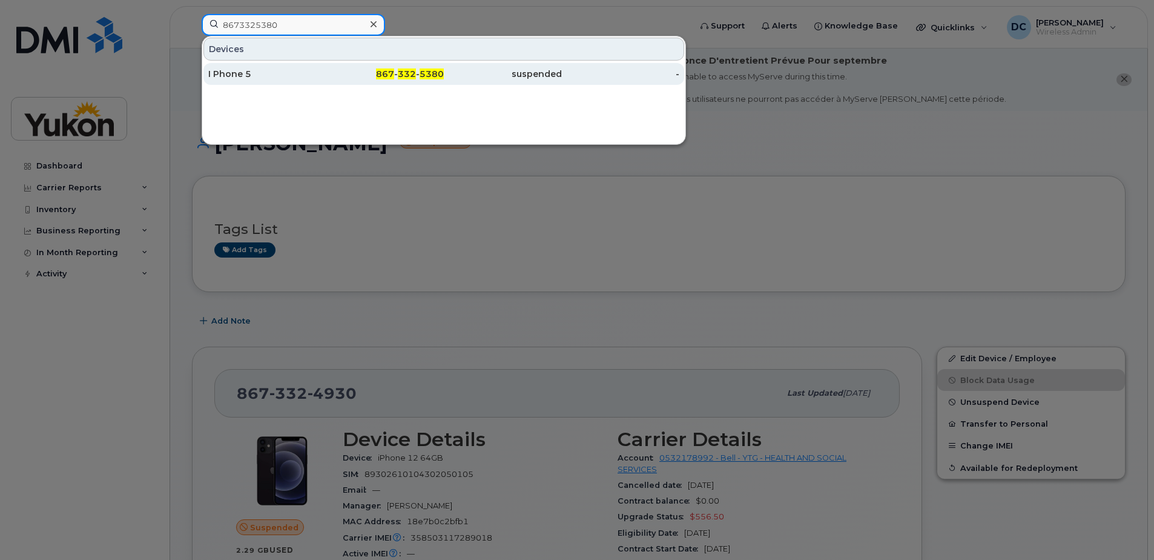
type input "8673325380"
click at [334, 70] on div "867 - 332 - 5380" at bounding box center [385, 74] width 118 height 12
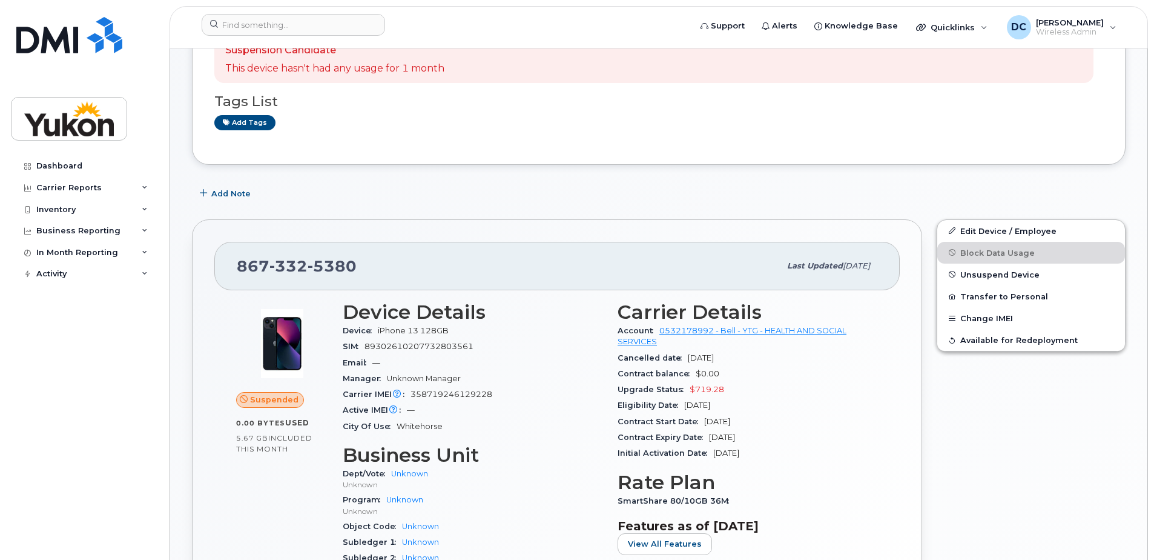
scroll to position [182, 0]
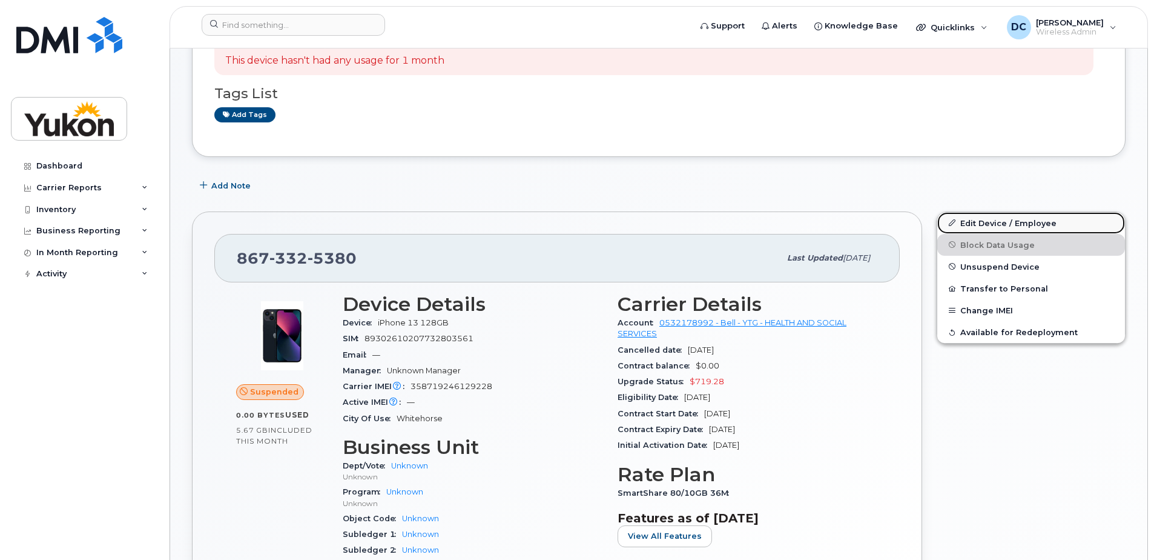
click at [1008, 221] on link "Edit Device / Employee" at bounding box center [1032, 223] width 188 height 22
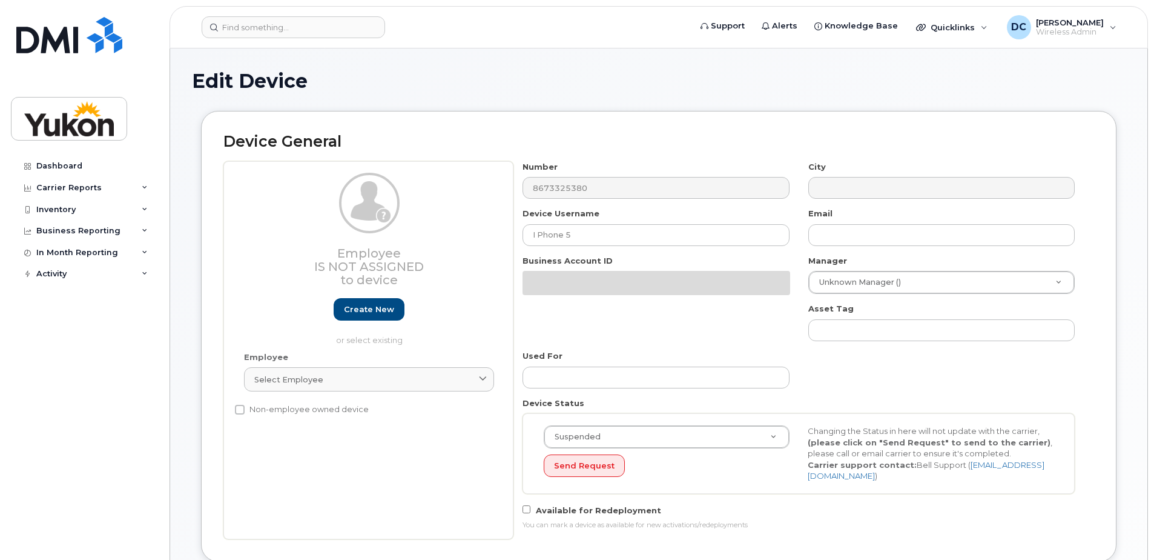
select select "33497273"
select select "33497275"
select select "33497277"
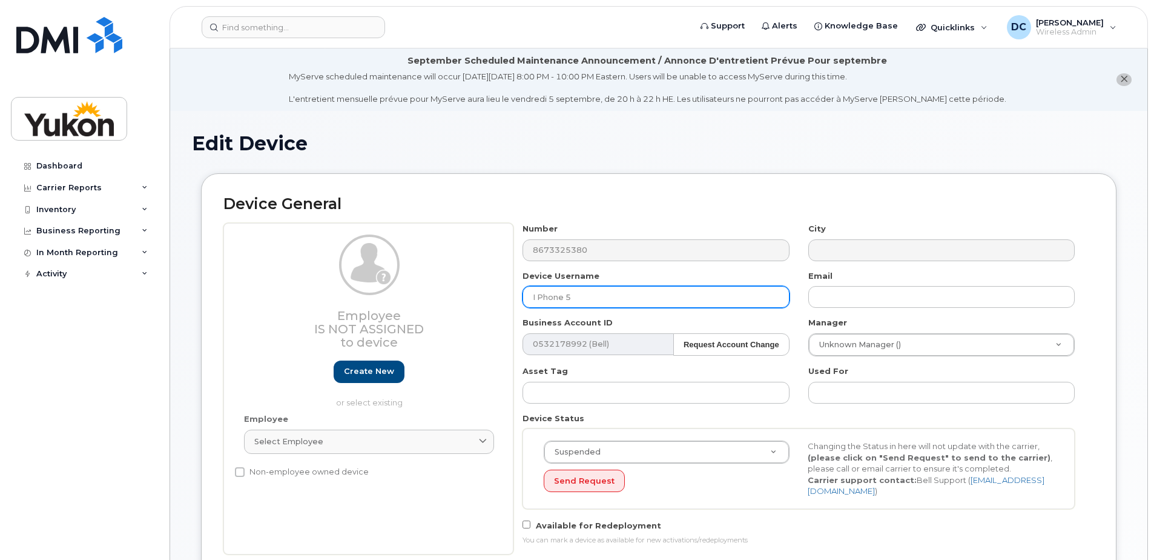
click at [660, 302] on input "I Phone 5" at bounding box center [656, 297] width 266 height 22
type input "I"
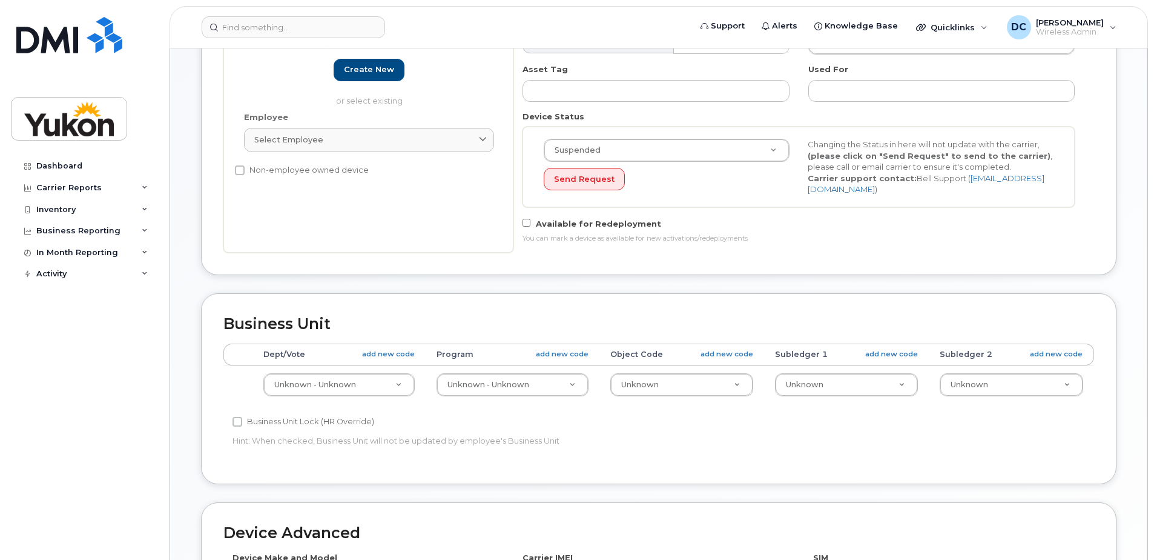
scroll to position [303, 0]
type input "[PERSON_NAME]"
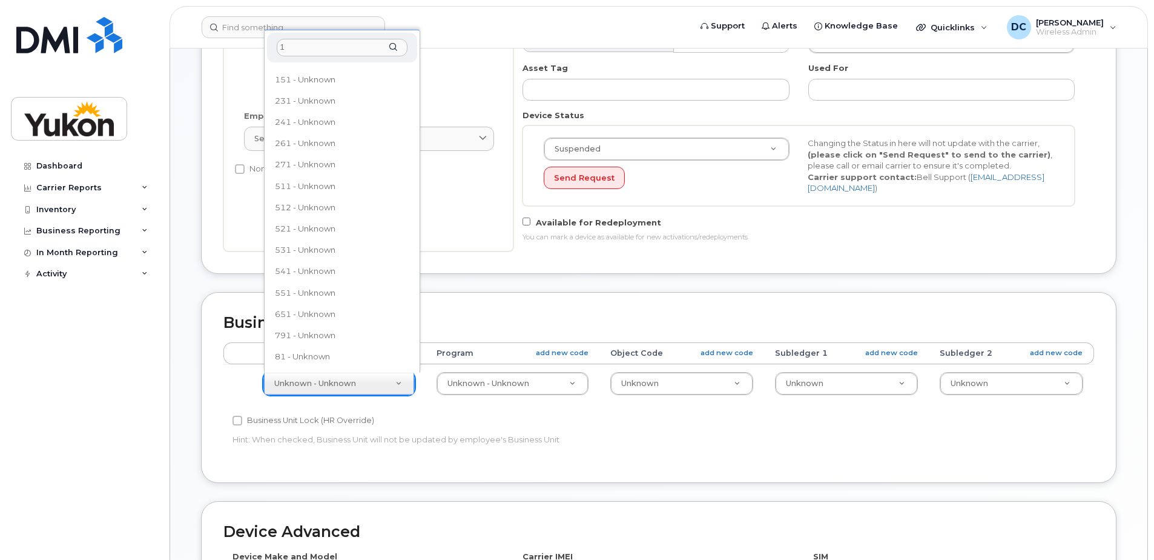
scroll to position [0, 0]
type input "151"
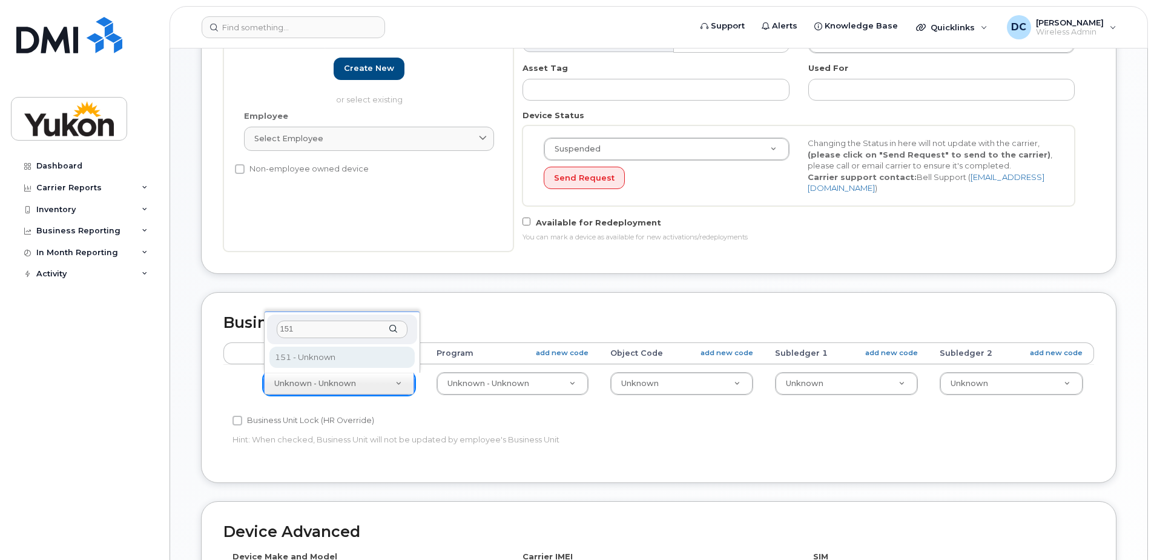
select select "33497702"
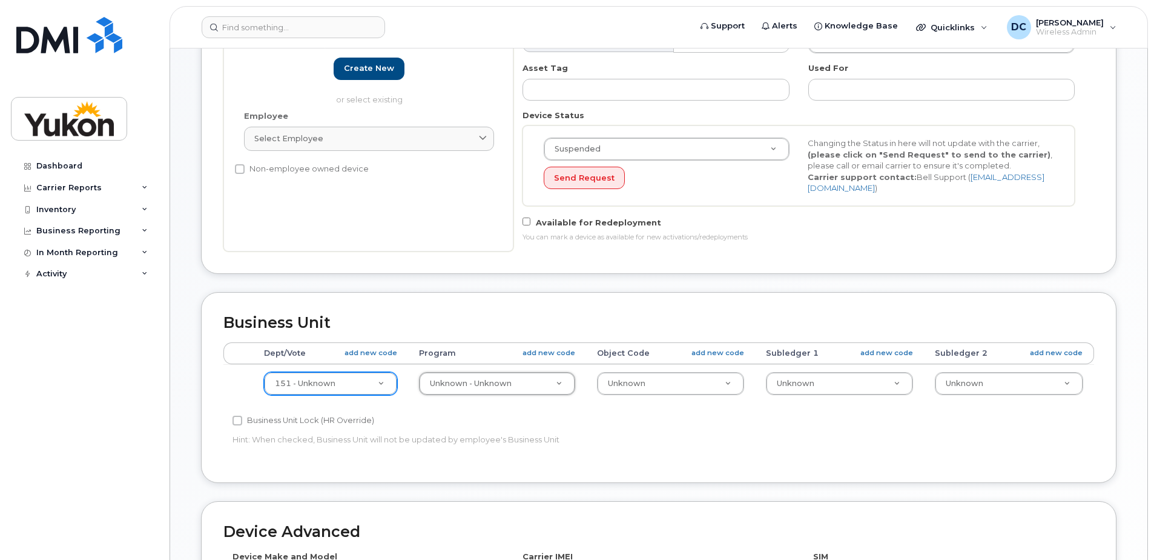
type input "1"
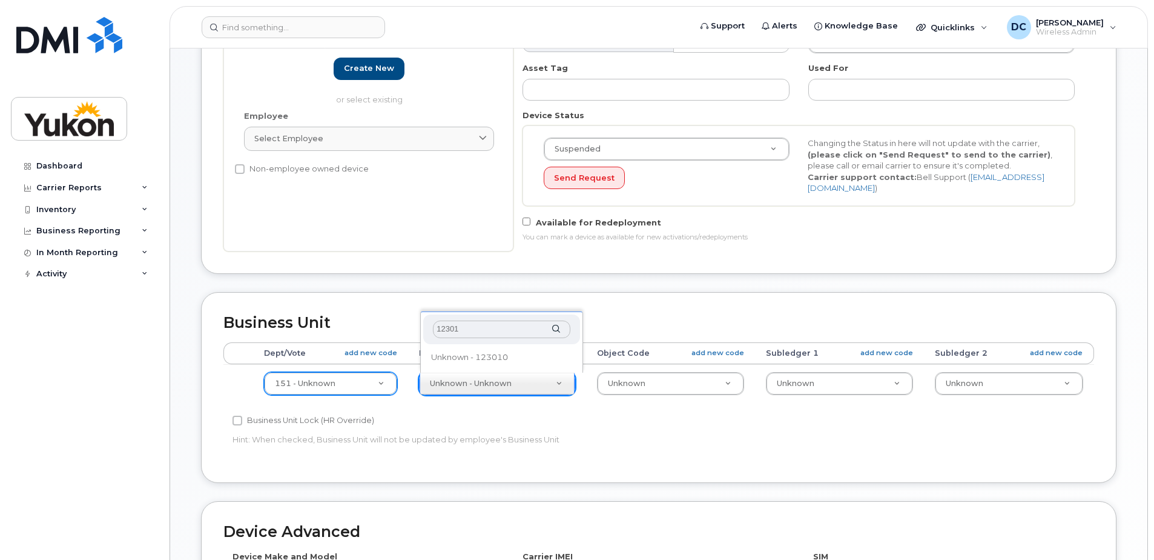
type input "123010"
type input "33692291"
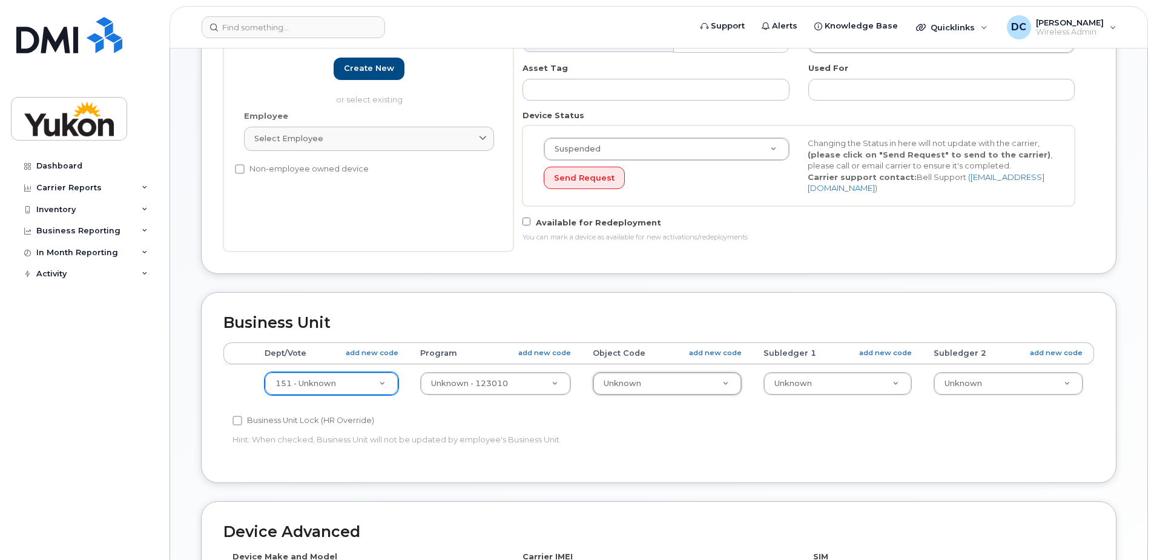
type input "0"
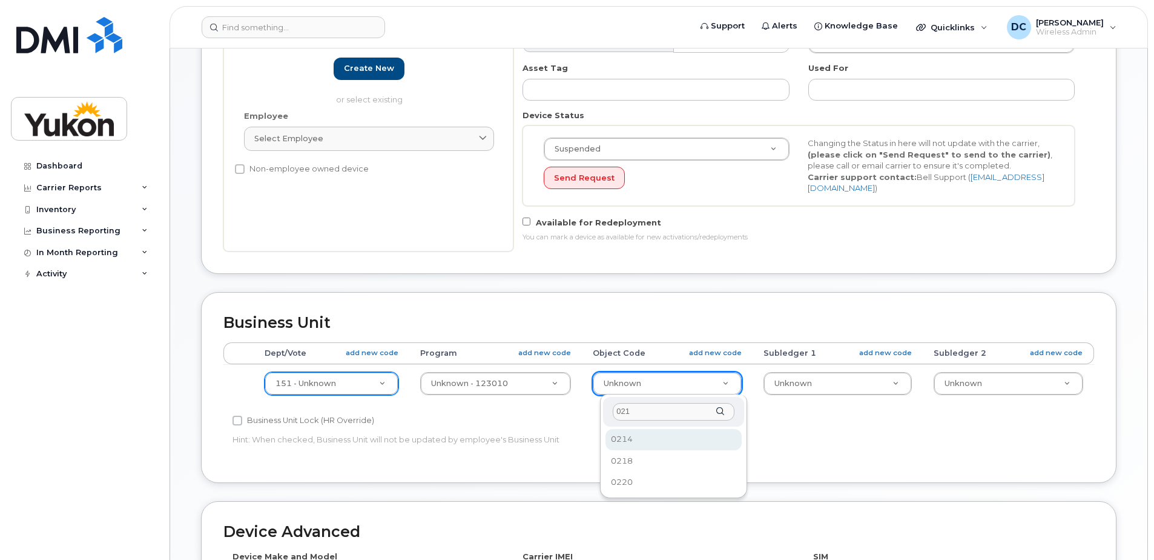
type input "0218"
select select "33497282"
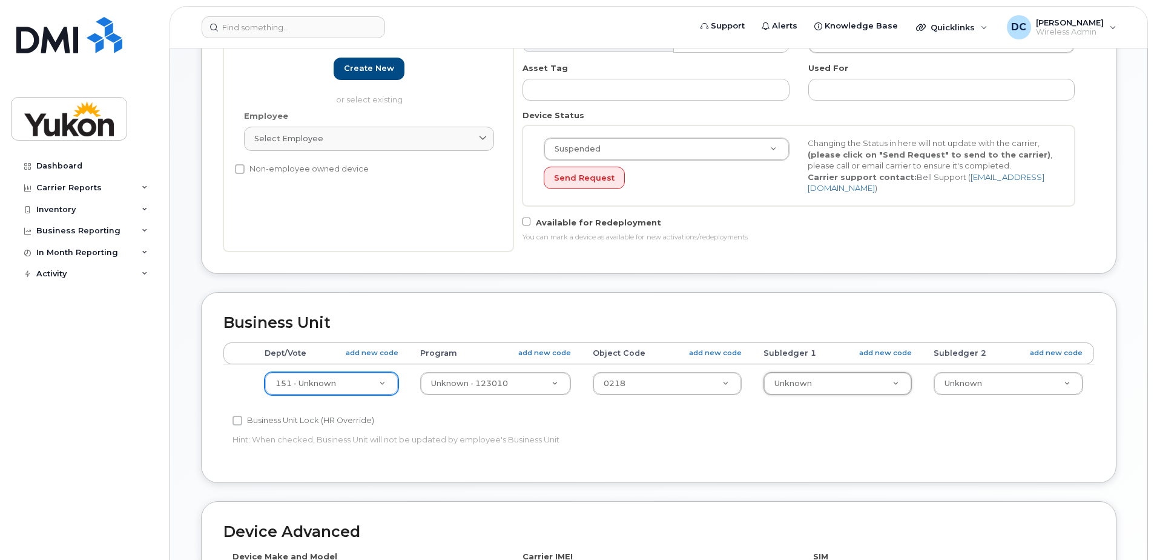
type input "9"
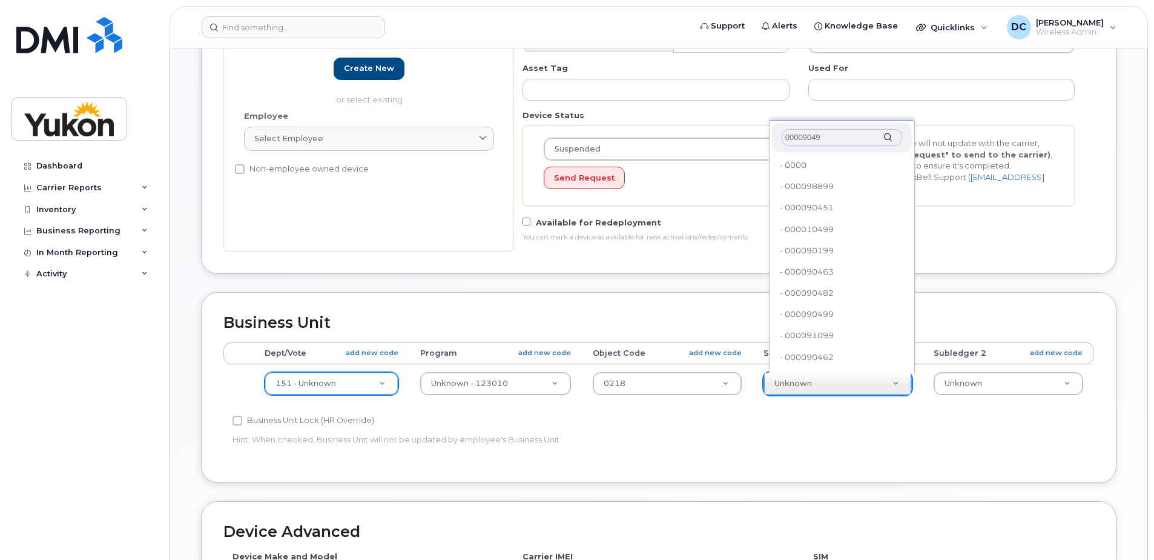
type input "000090499"
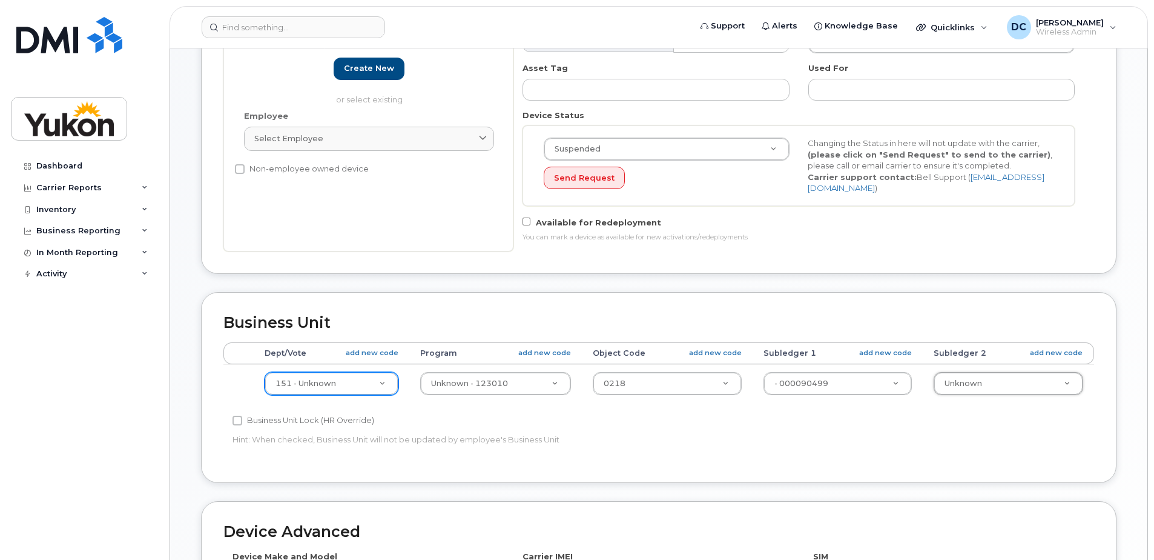
type input "33692228"
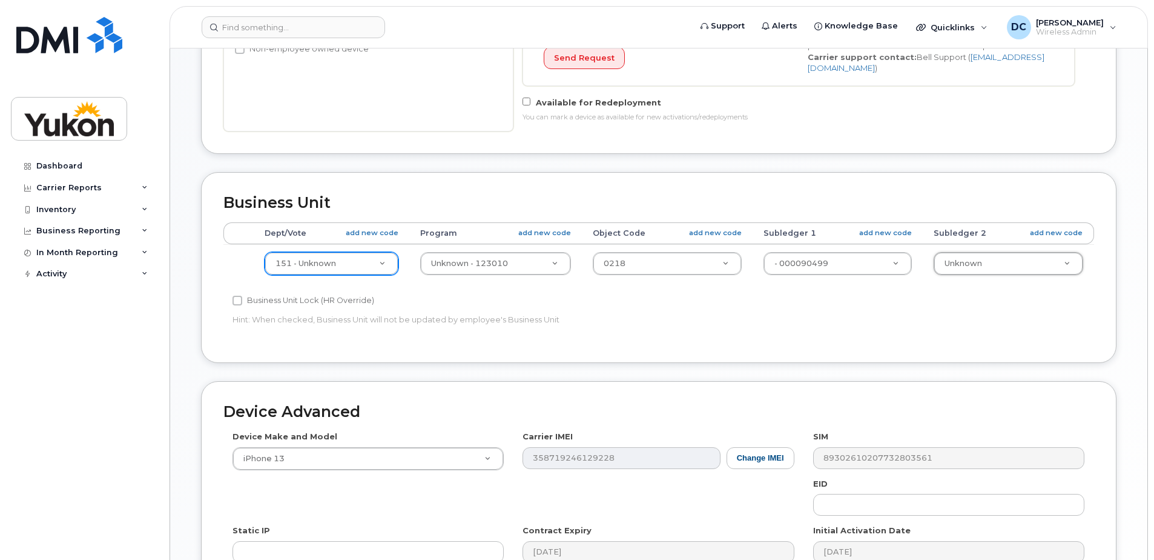
scroll to position [424, 0]
drag, startPoint x: 386, startPoint y: 383, endPoint x: 497, endPoint y: 457, distance: 133.2
click at [497, 457] on div "Device Make and Model iPhone 13 Android TCL 502 Watch Apple Watch S9 41mm Andro…" at bounding box center [658, 523] width 871 height 188
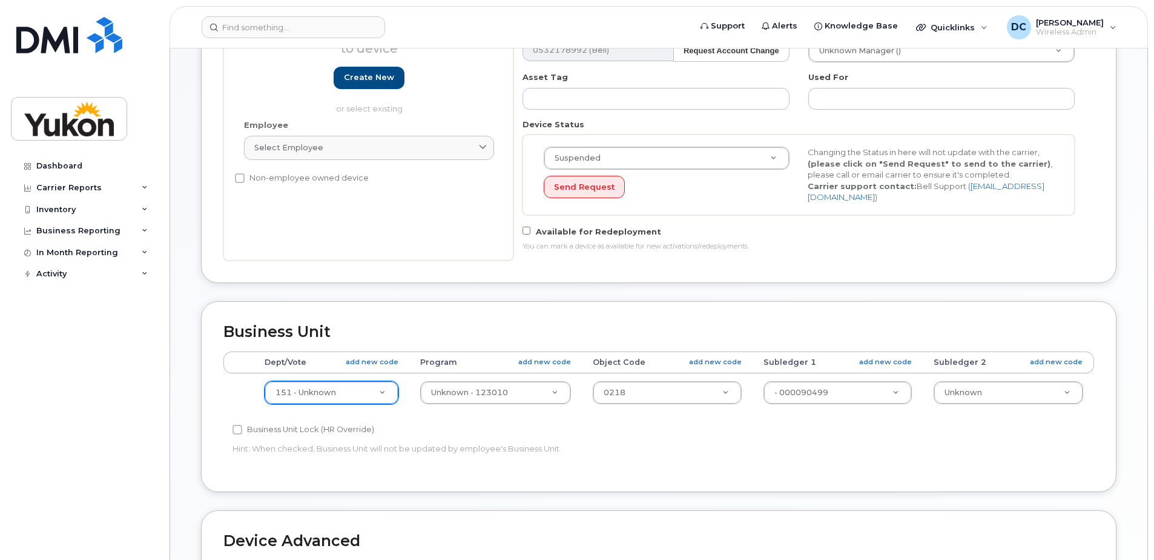
scroll to position [605, 0]
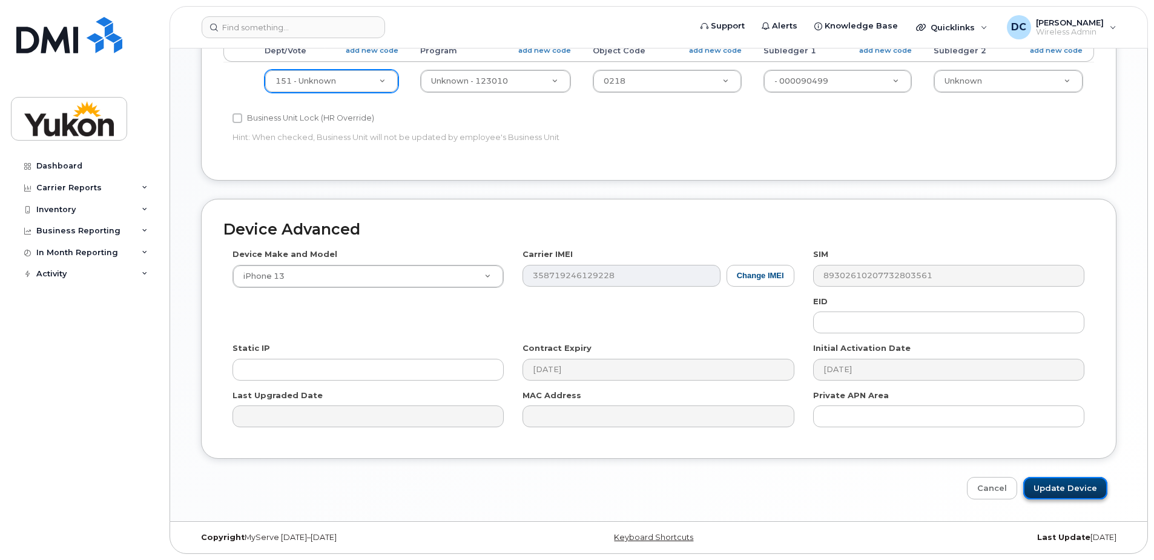
click at [1070, 487] on input "Update Device" at bounding box center [1066, 488] width 84 height 22
type input "Saving..."
